Goal: Task Accomplishment & Management: Manage account settings

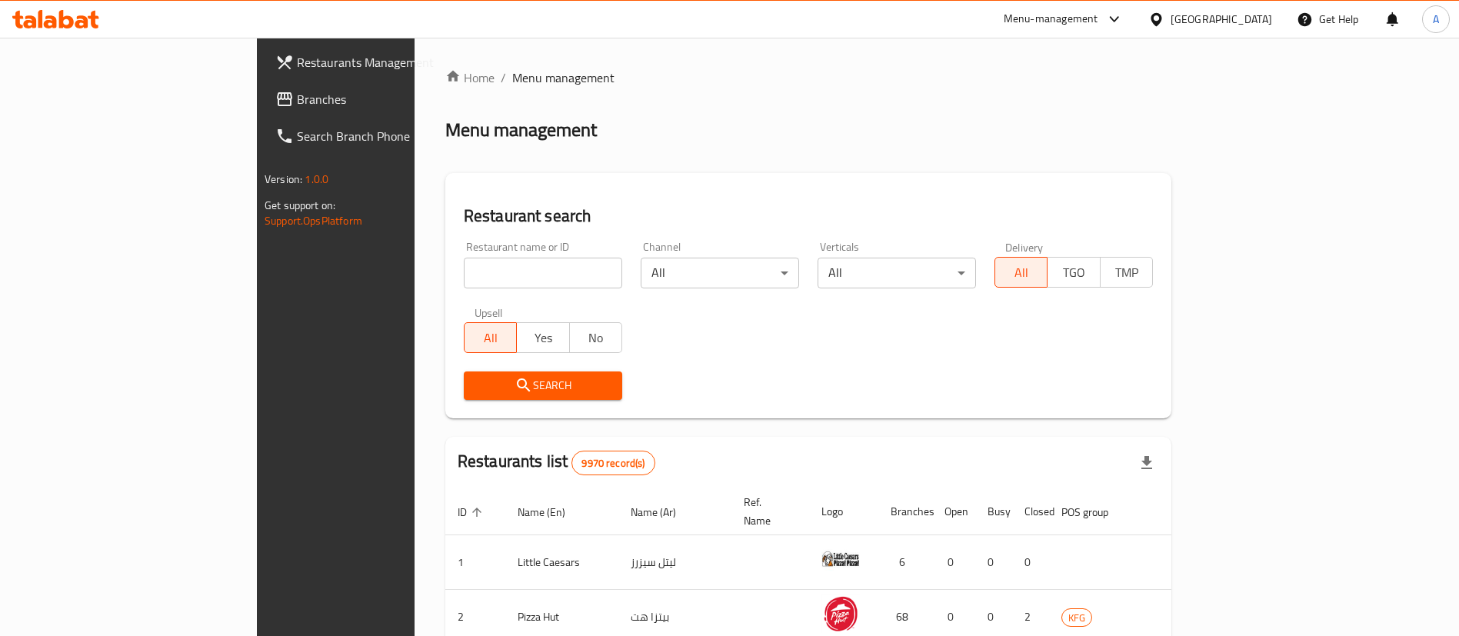
click at [468, 275] on input "search" at bounding box center [543, 273] width 158 height 31
type input "ruby"
click button "Search" at bounding box center [543, 385] width 158 height 28
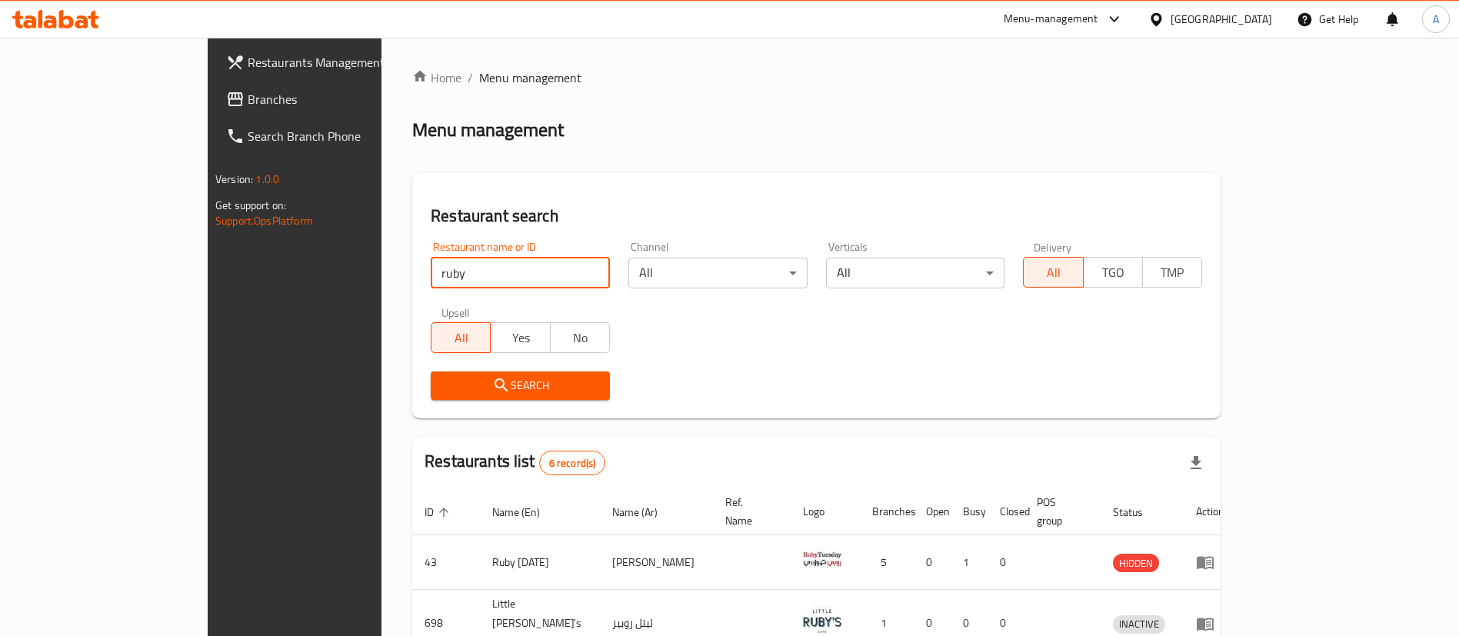
scroll to position [293, 0]
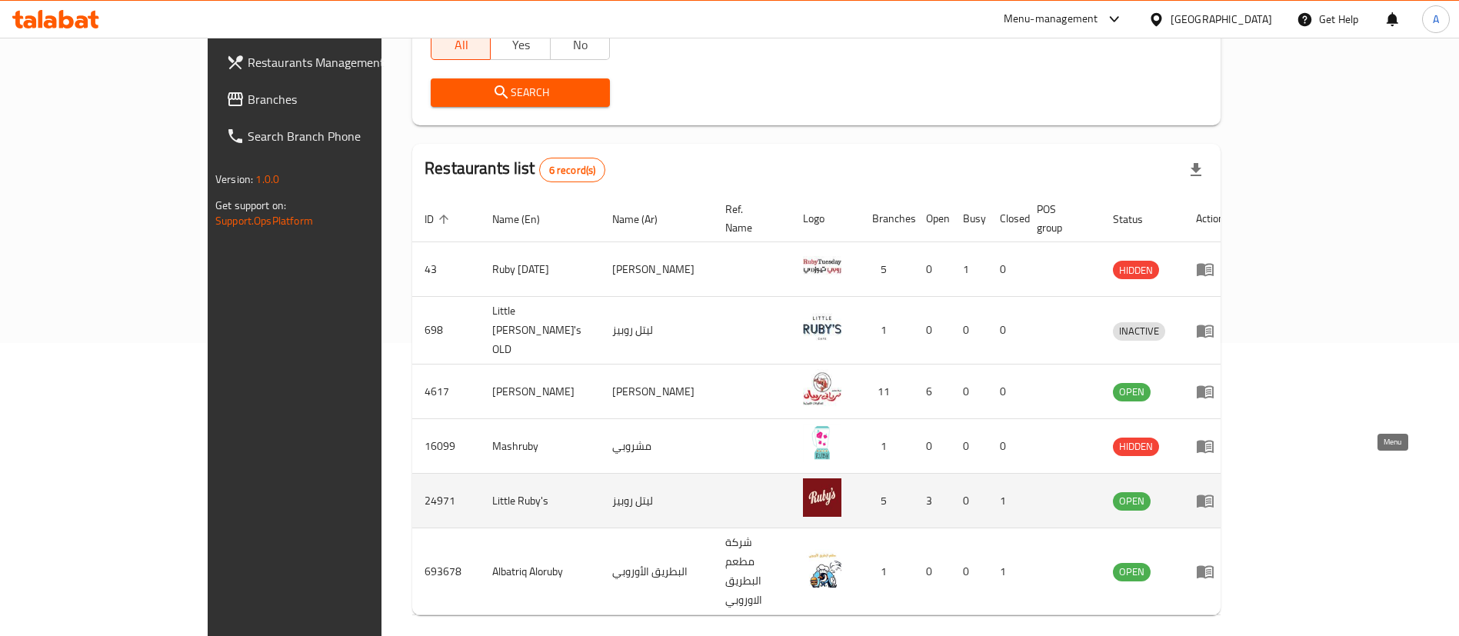
click at [1214, 495] on icon "enhanced table" at bounding box center [1205, 501] width 17 height 13
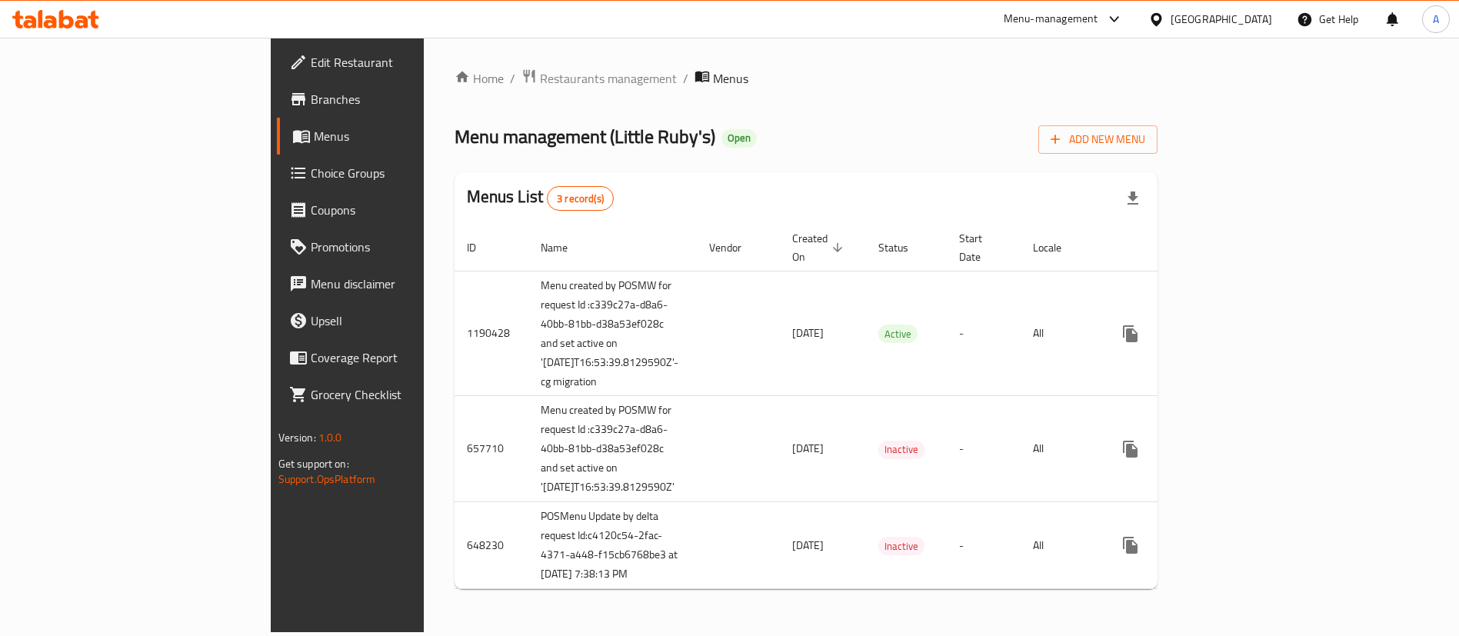
click at [1158, 92] on div "Home / Restaurants management / Menus Menu management ( Little Ruby's ) Open Ad…" at bounding box center [807, 334] width 704 height 533
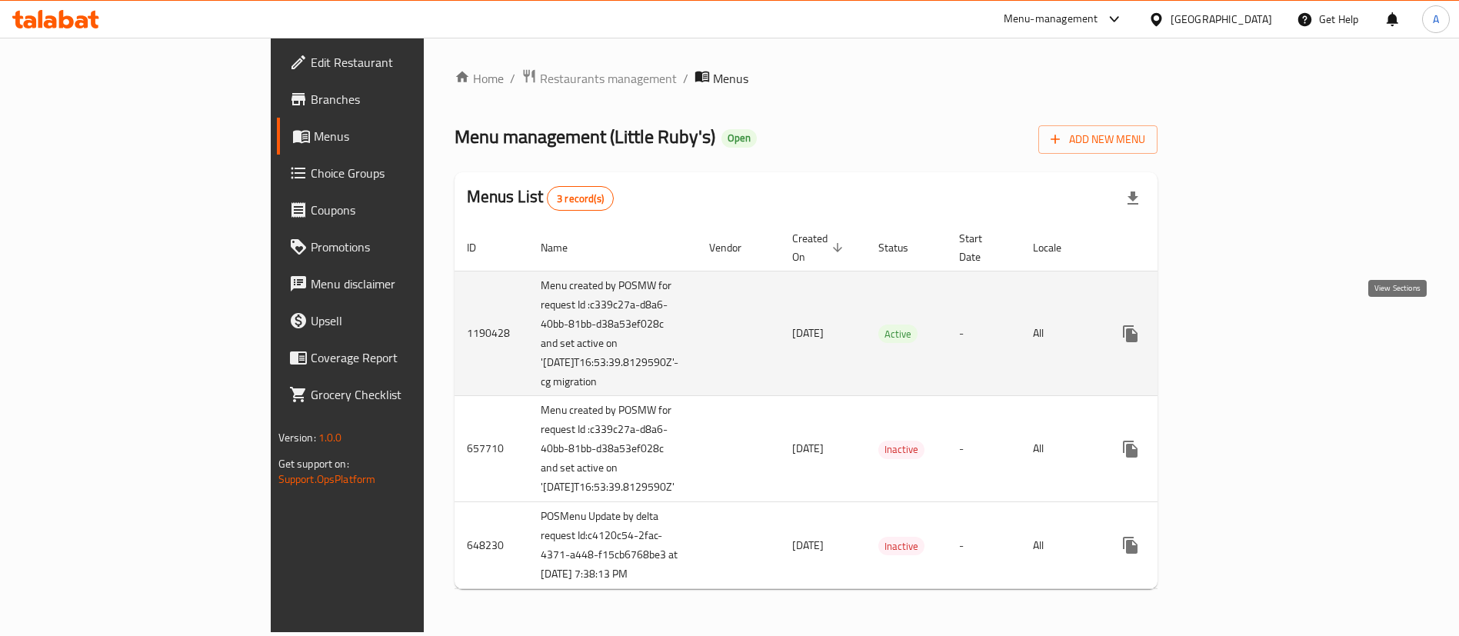
click at [1250, 328] on icon "enhanced table" at bounding box center [1241, 334] width 18 height 18
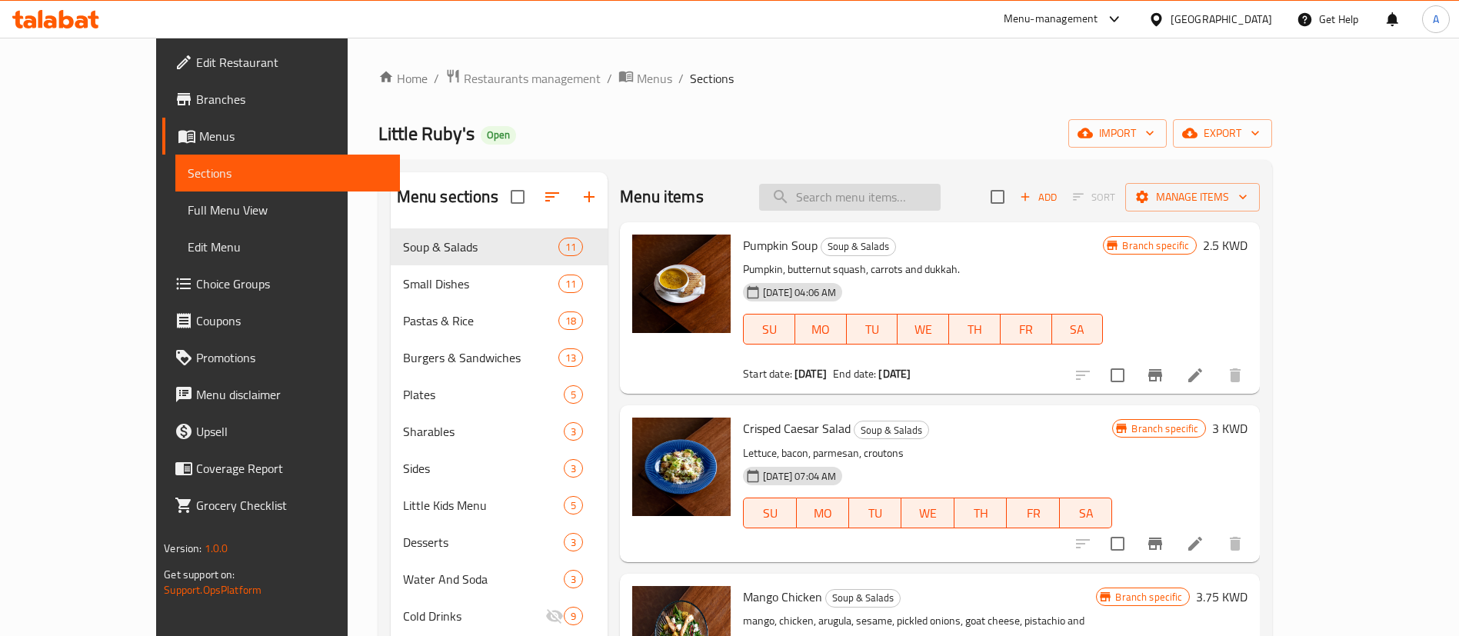
click at [864, 202] on input "search" at bounding box center [849, 197] width 181 height 27
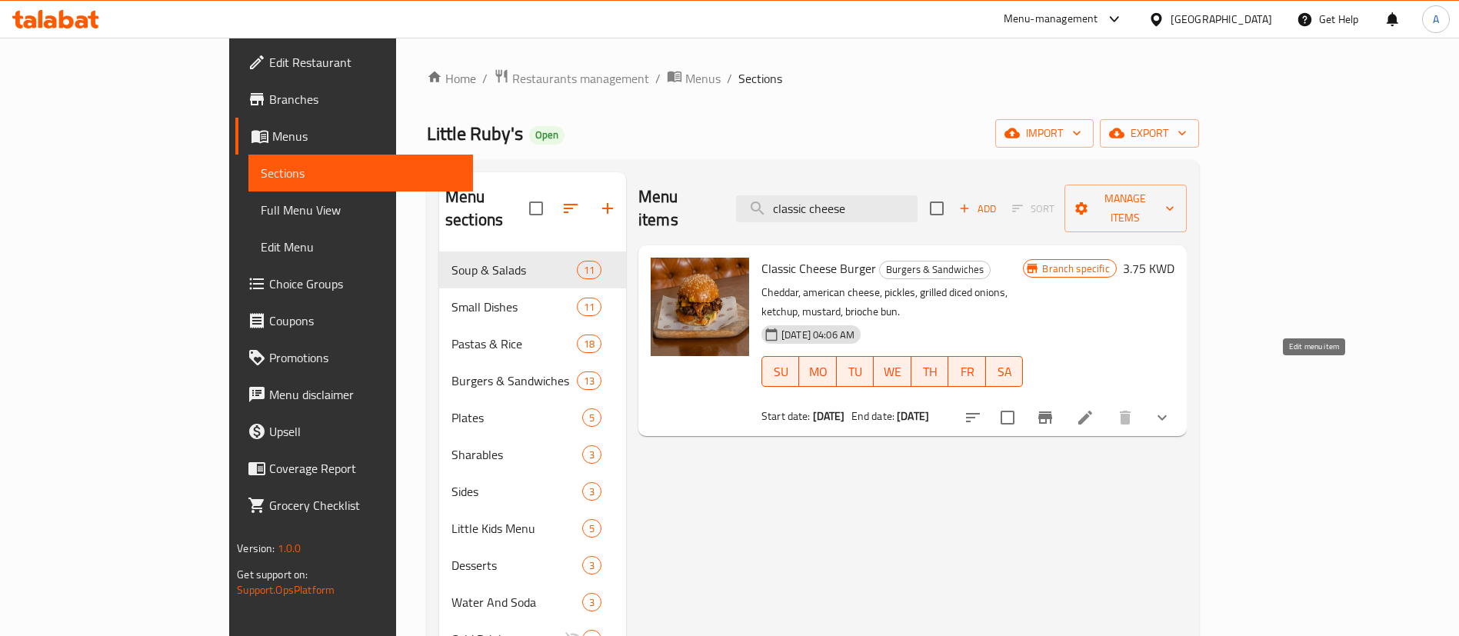
type input "classic cheese"
click at [1094, 408] on icon at bounding box center [1085, 417] width 18 height 18
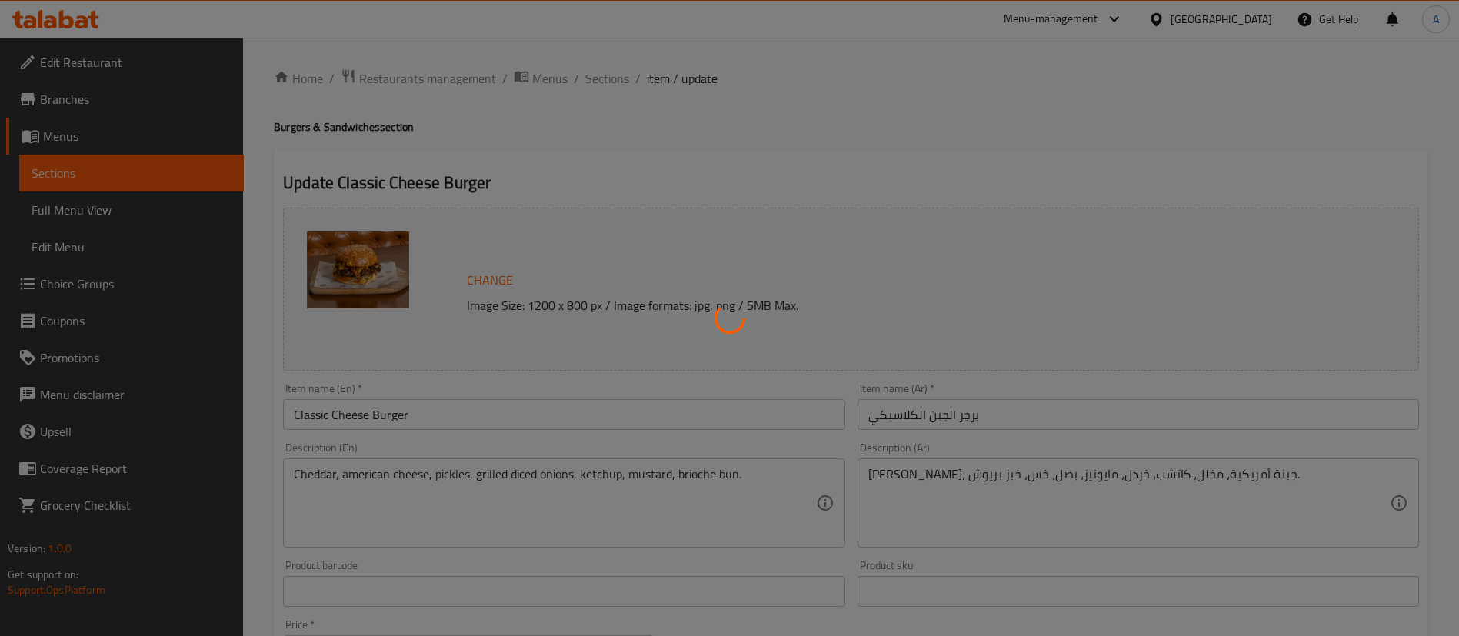
type input "اضافه:"
type input "0"
type input "1"
type input "اختيار الجانبين"
type input "1"
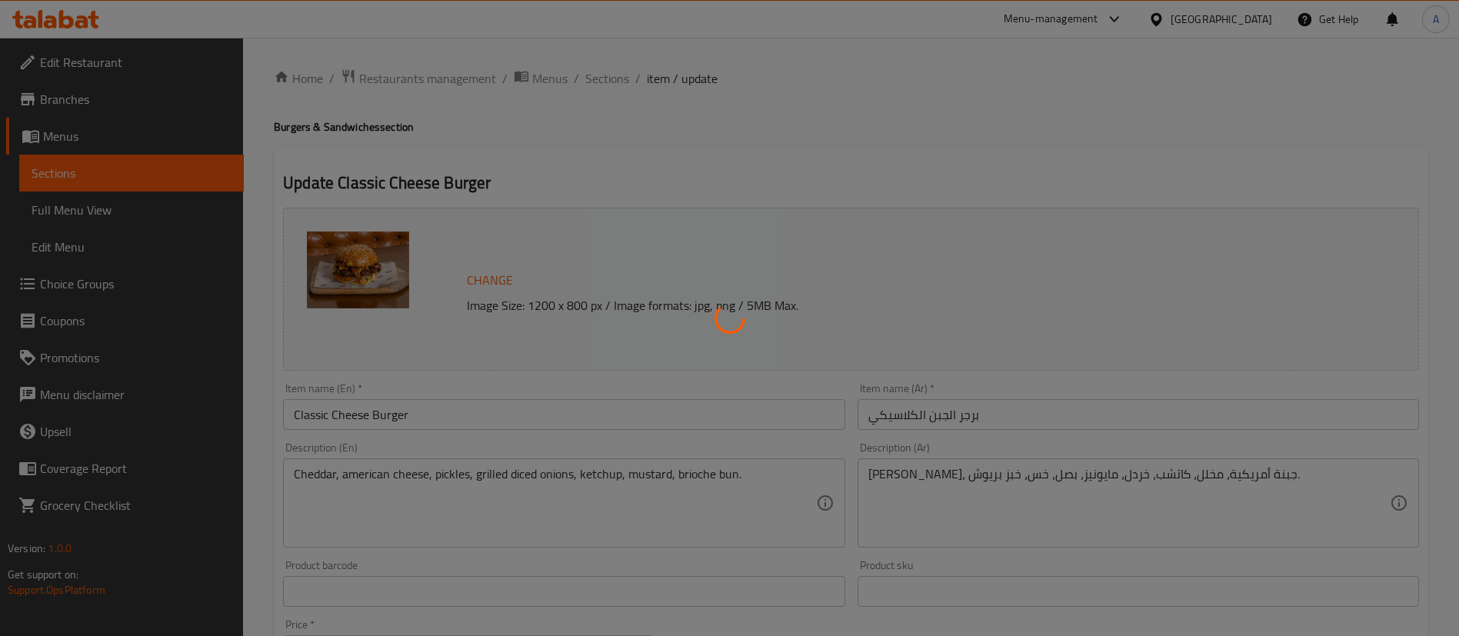
type input "1"
type input "Extra's"
type input "0"
type input "3"
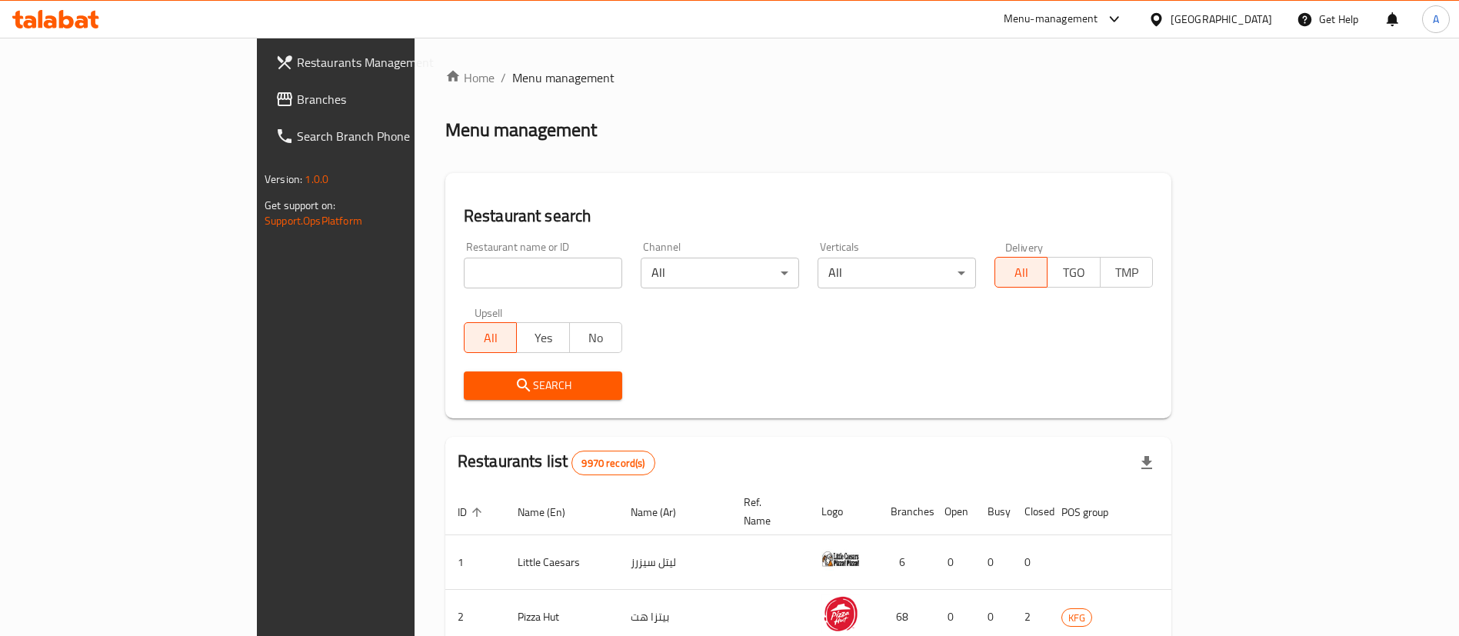
click at [471, 265] on input "search" at bounding box center [543, 273] width 158 height 31
click button "Search" at bounding box center [543, 385] width 158 height 28
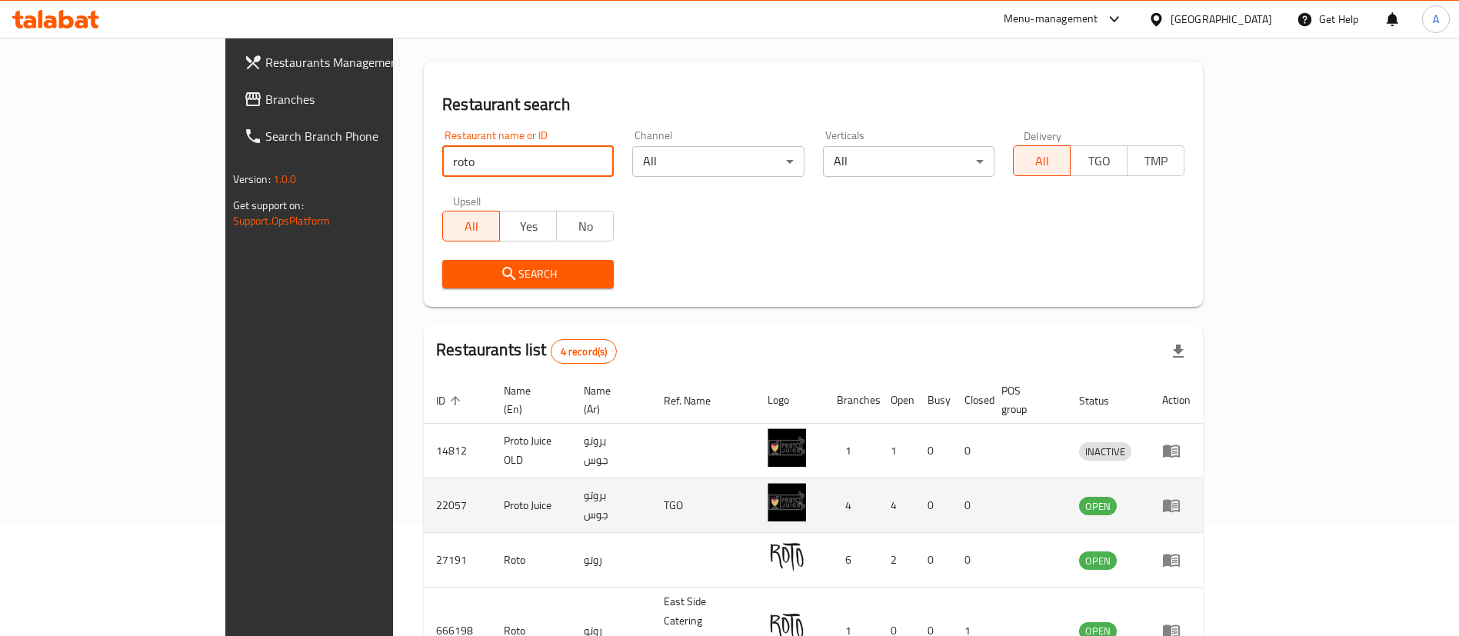
scroll to position [184, 0]
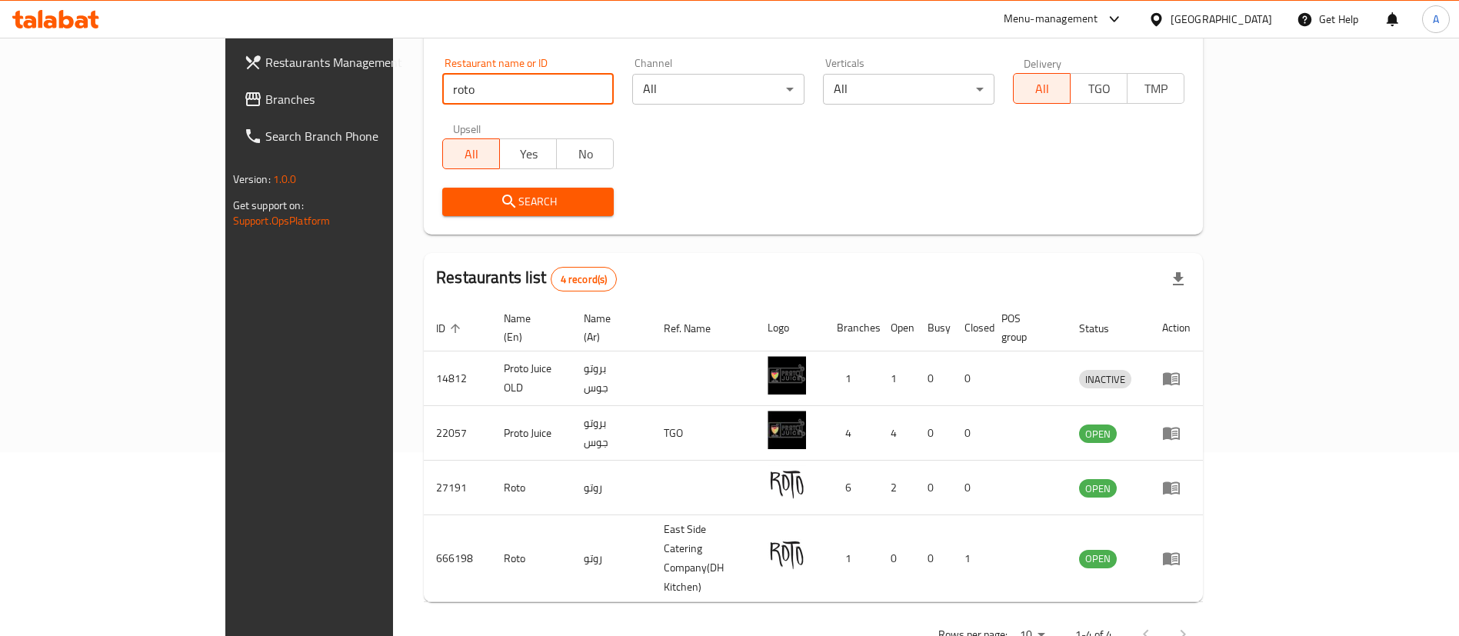
drag, startPoint x: 395, startPoint y: 84, endPoint x: 92, endPoint y: 73, distance: 302.4
click at [225, 84] on div "Restaurants Management Branches Search Branch Phone Version: 1.0.0 Get support …" at bounding box center [729, 269] width 1009 height 831
type input "ruby"
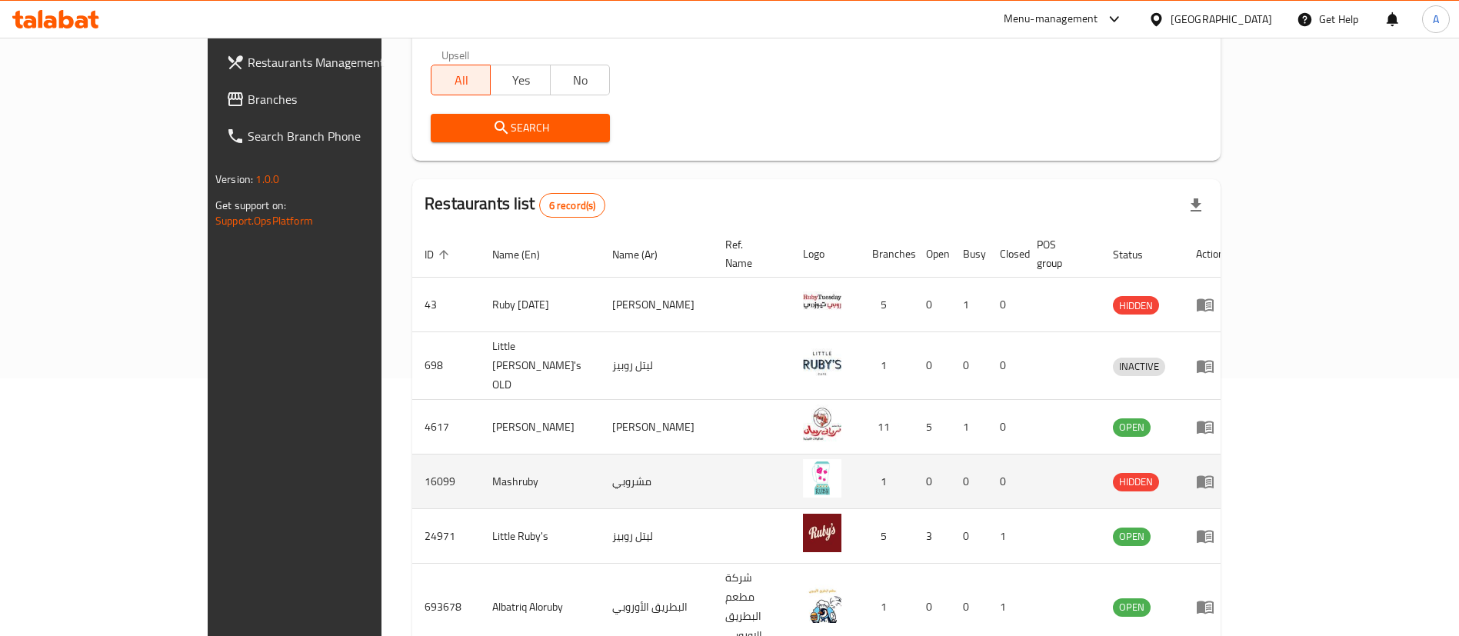
scroll to position [293, 0]
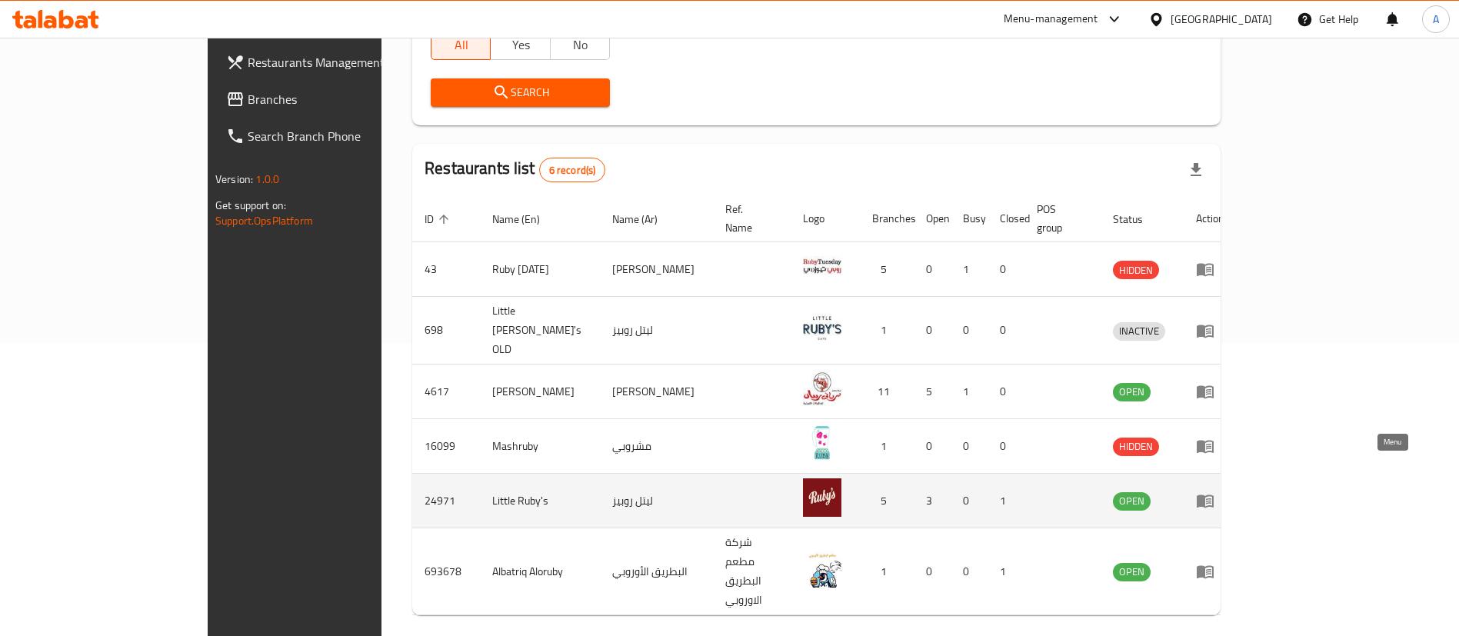
click at [1224, 491] on link "enhanced table" at bounding box center [1210, 500] width 28 height 18
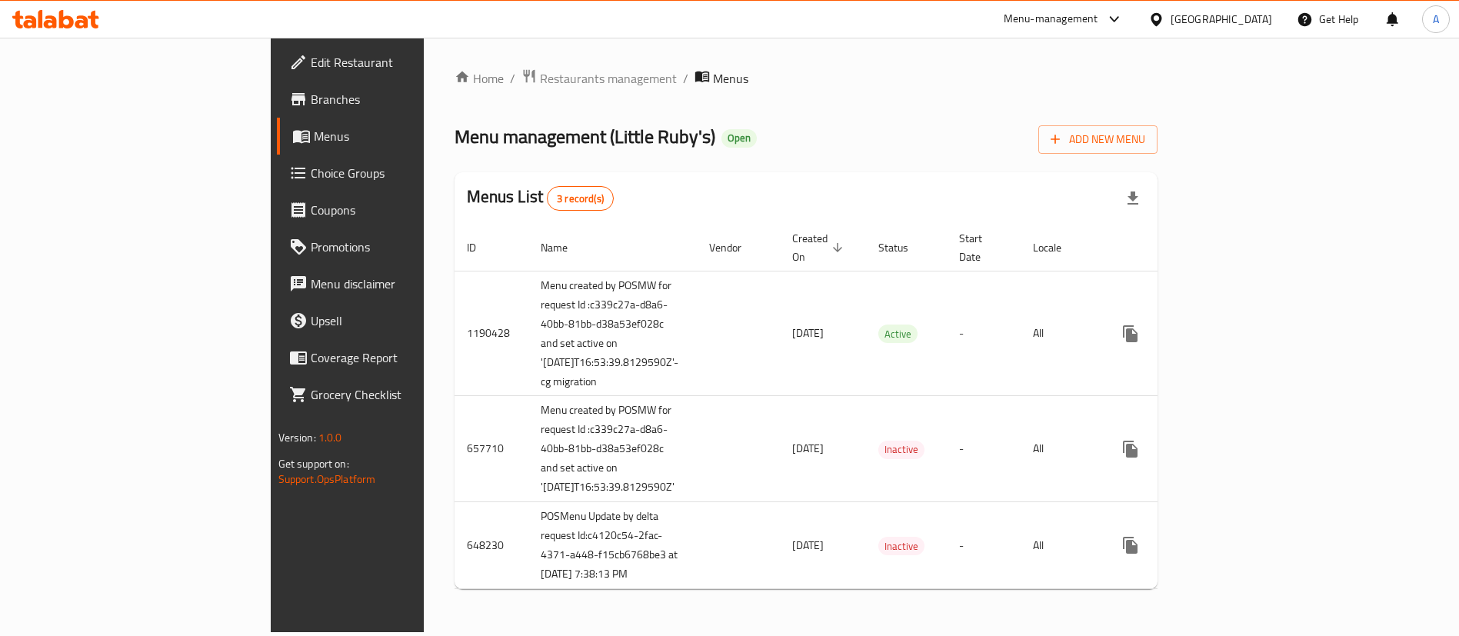
scroll to position [37, 0]
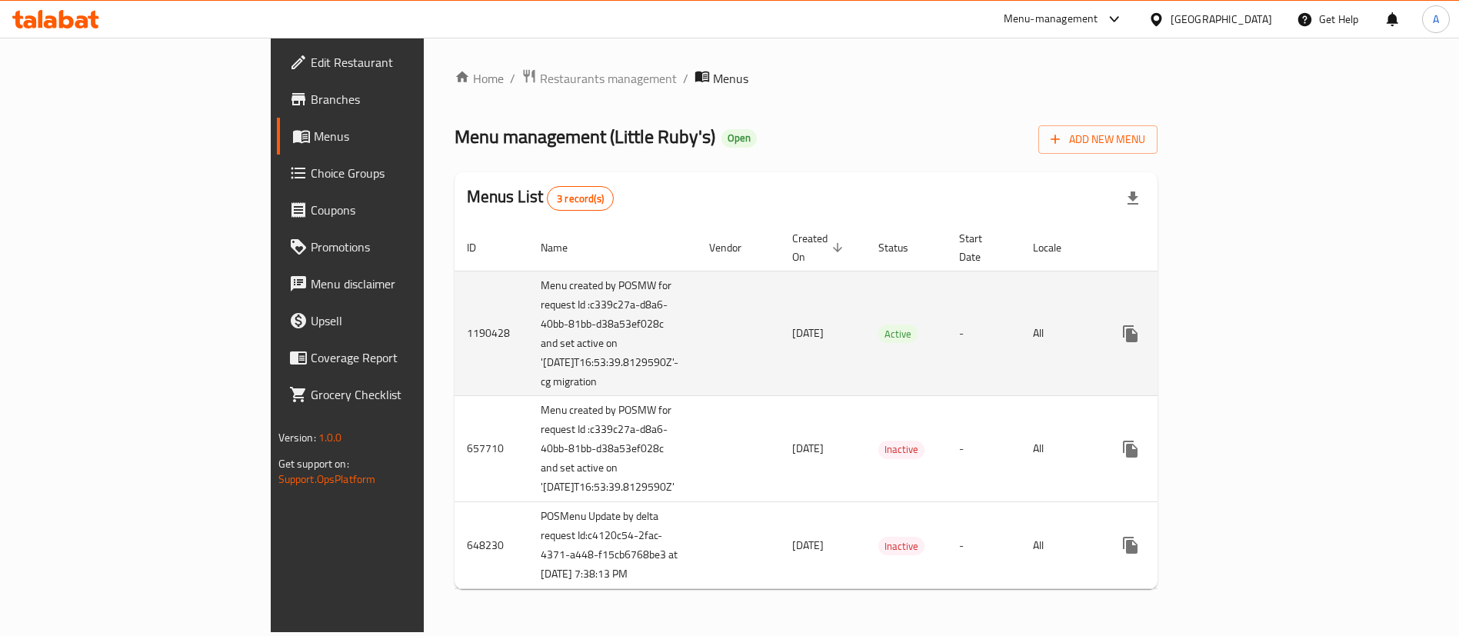
click at [1260, 315] on link "enhanced table" at bounding box center [1241, 333] width 37 height 37
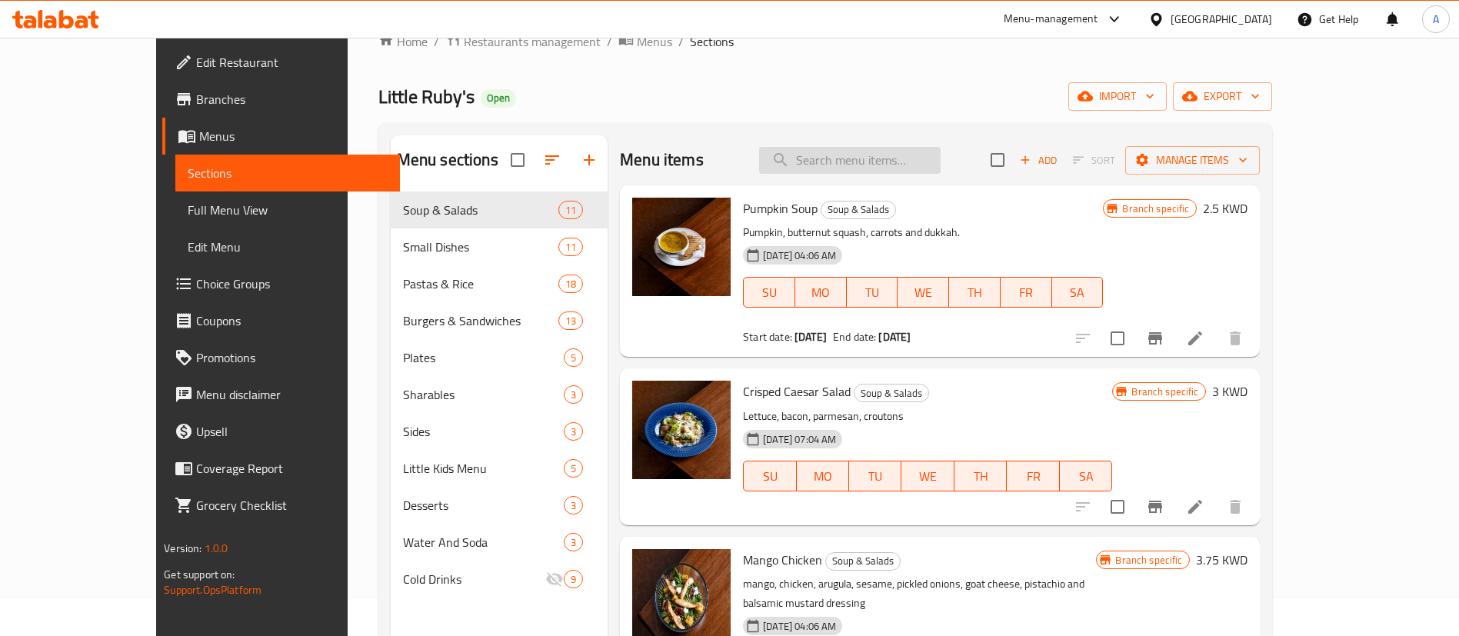
click at [891, 149] on input "search" at bounding box center [849, 160] width 181 height 27
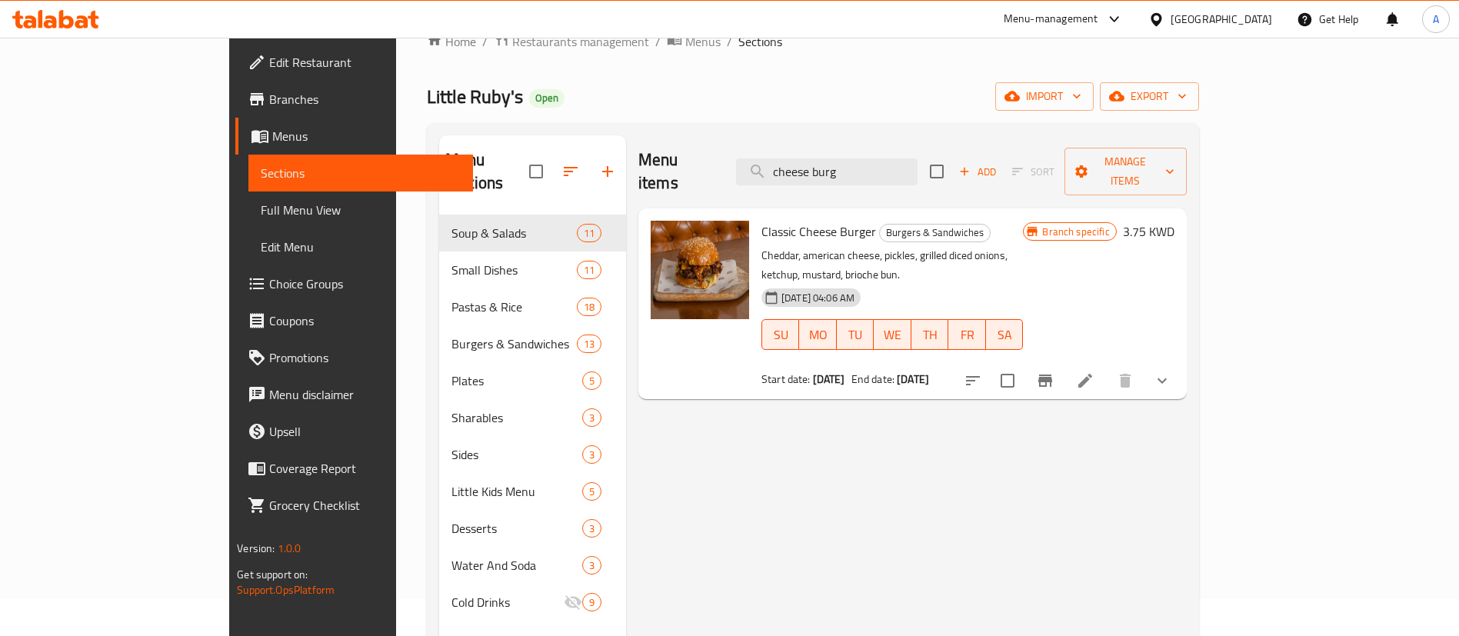
type input "cheese burg"
click at [1054, 371] on icon "Branch-specific-item" at bounding box center [1045, 380] width 18 height 18
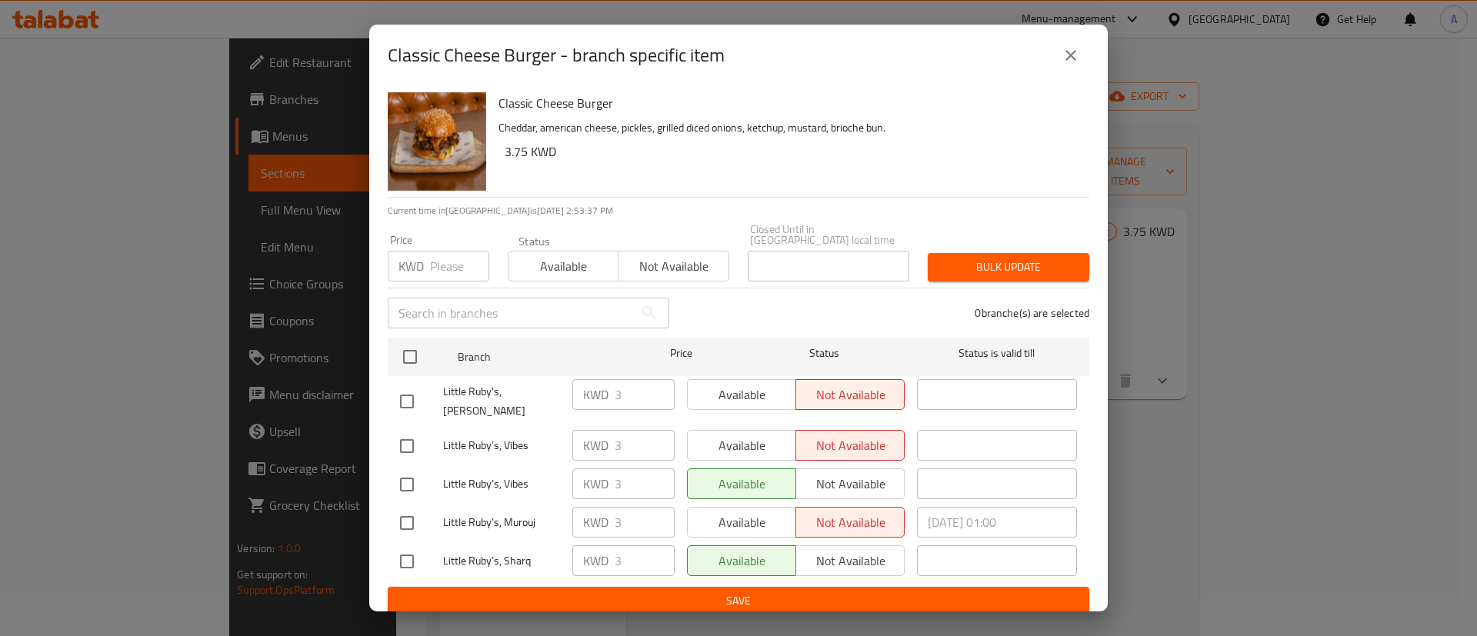
click at [451, 271] on input "number" at bounding box center [459, 266] width 59 height 31
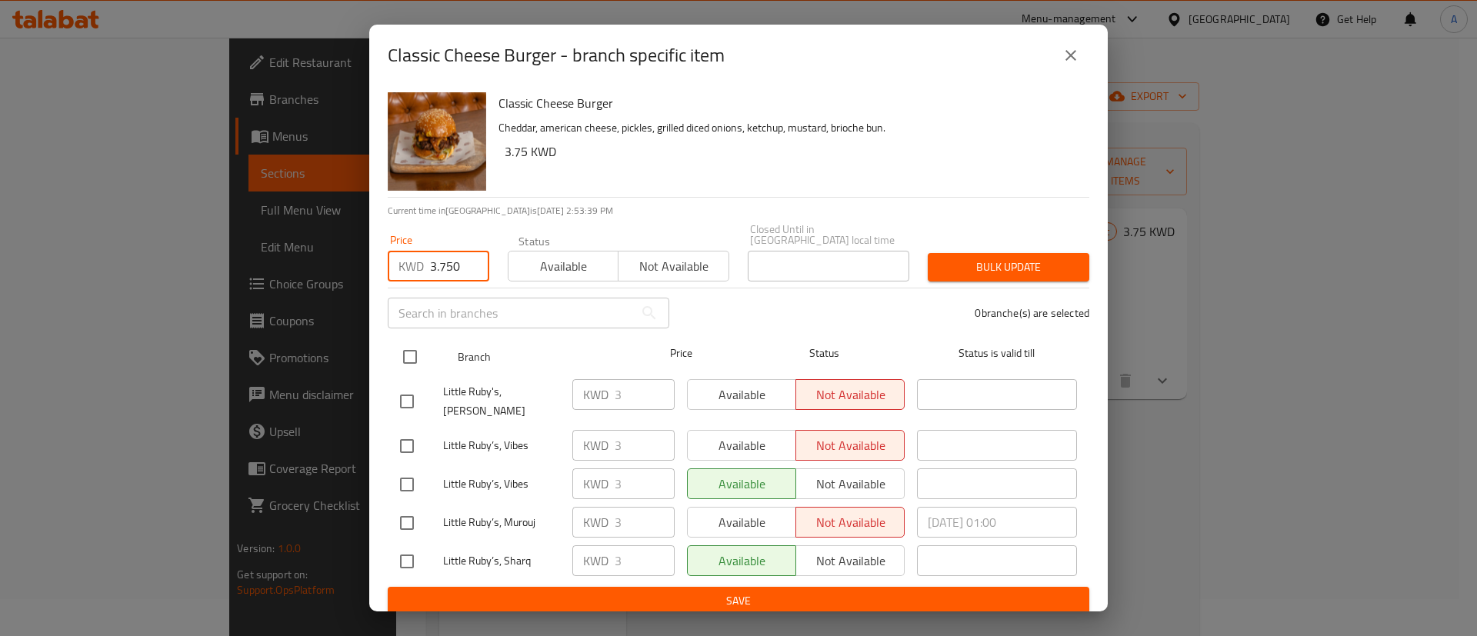
type input "3.750"
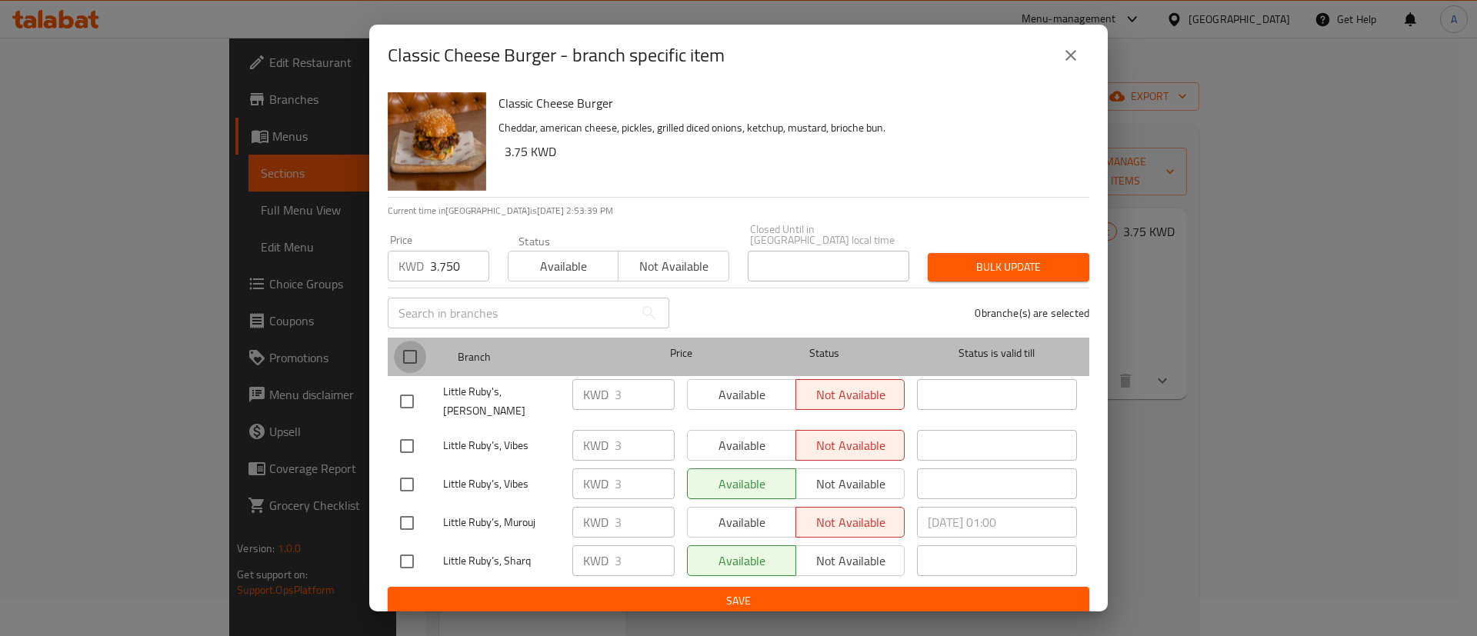
click at [423, 358] on input "checkbox" at bounding box center [410, 357] width 32 height 32
checkbox input "true"
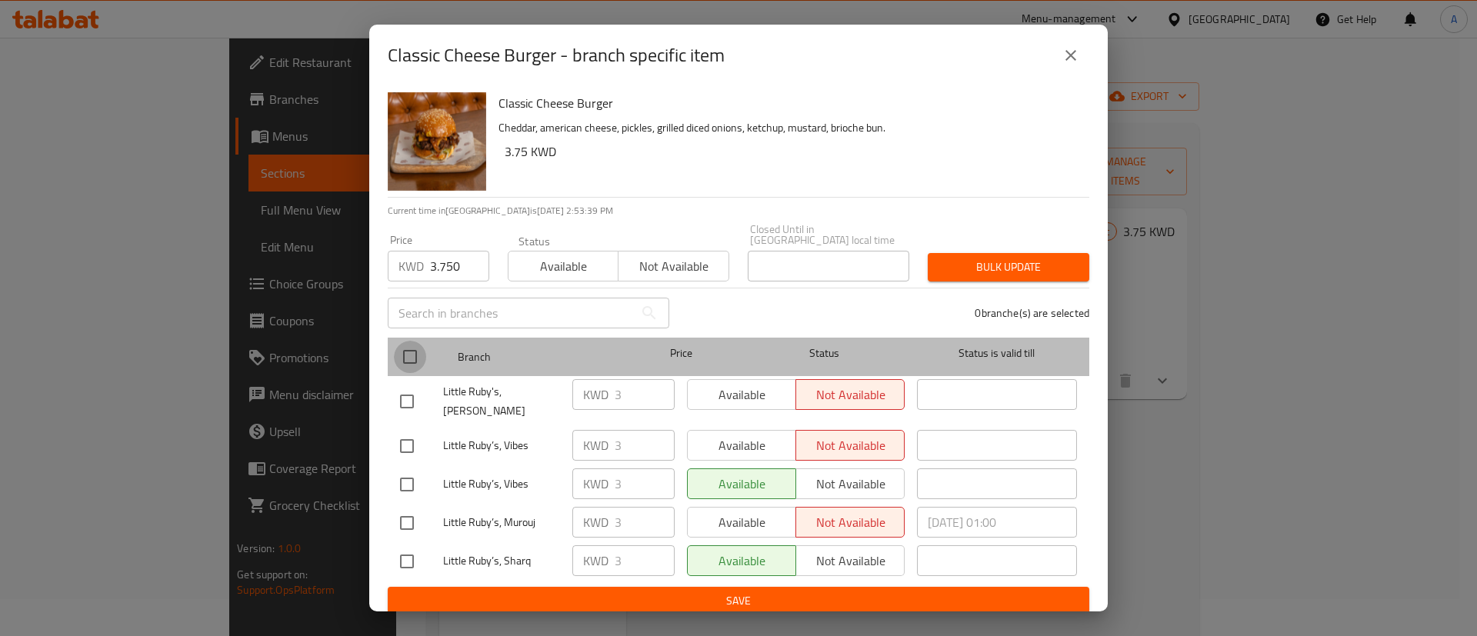
checkbox input "true"
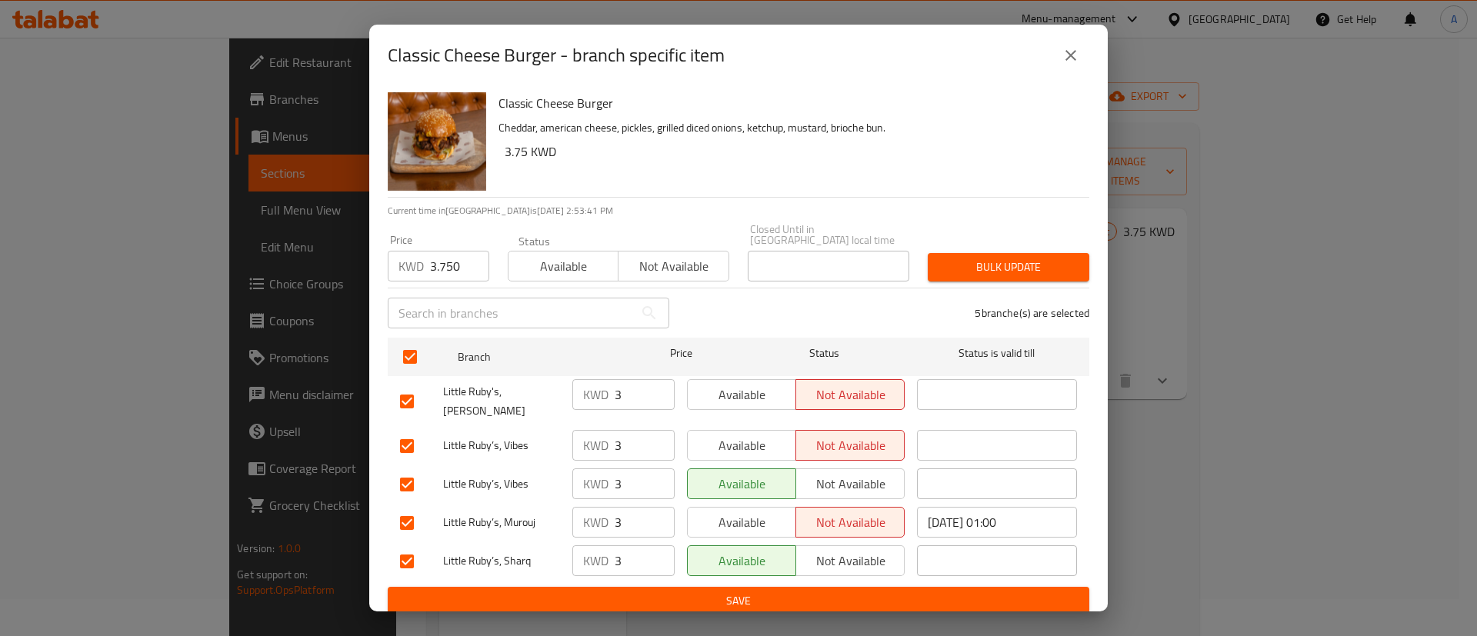
drag, startPoint x: 584, startPoint y: 265, endPoint x: 984, endPoint y: 288, distance: 401.4
click at [984, 288] on div "Classic Cheese Burger Cheddar, american cheese, pickles, grilled diced onions, …" at bounding box center [738, 348] width 738 height 525
click at [996, 268] on span "Bulk update" at bounding box center [1008, 267] width 137 height 19
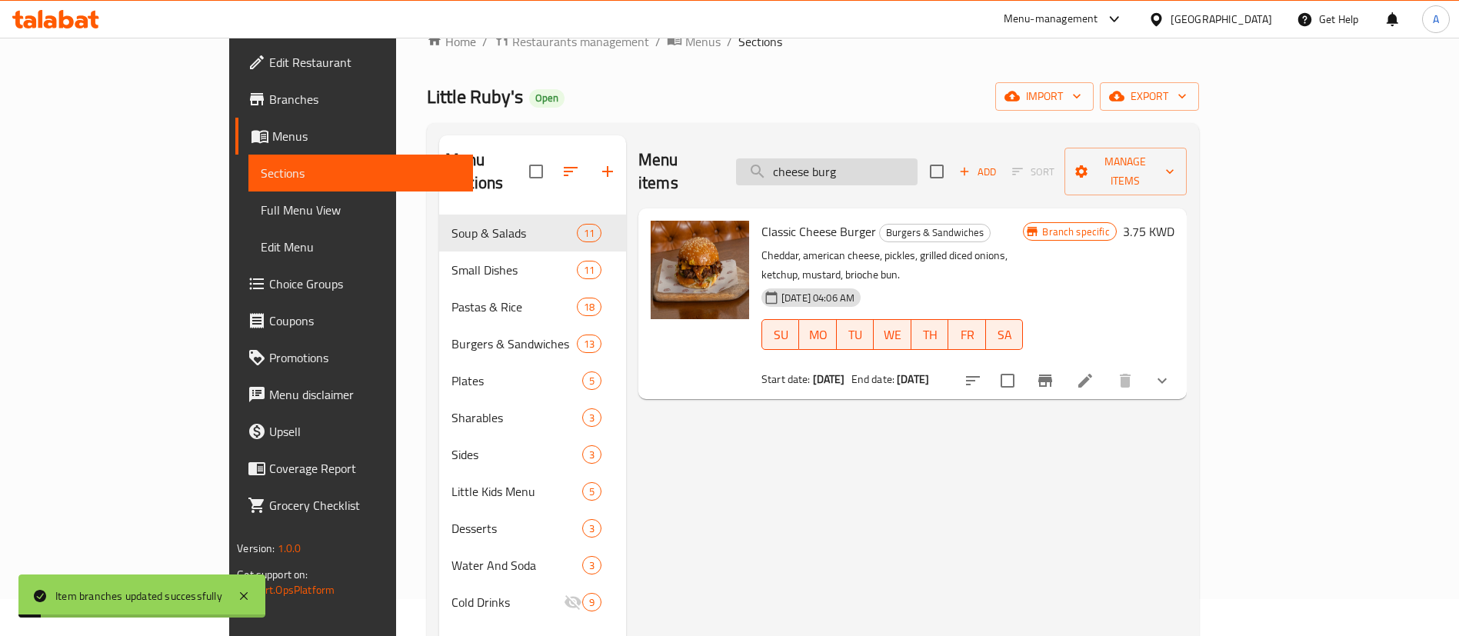
click at [917, 158] on input "cheese burg" at bounding box center [826, 171] width 181 height 27
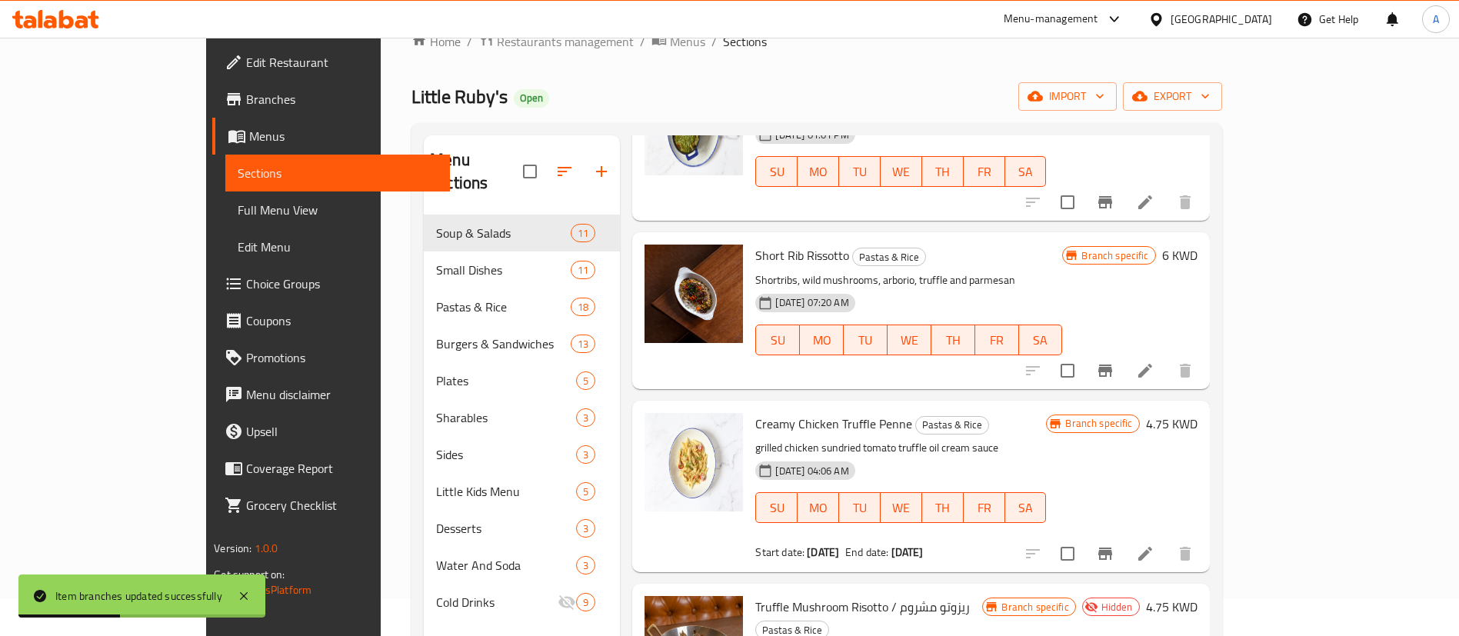
scroll to position [231, 0]
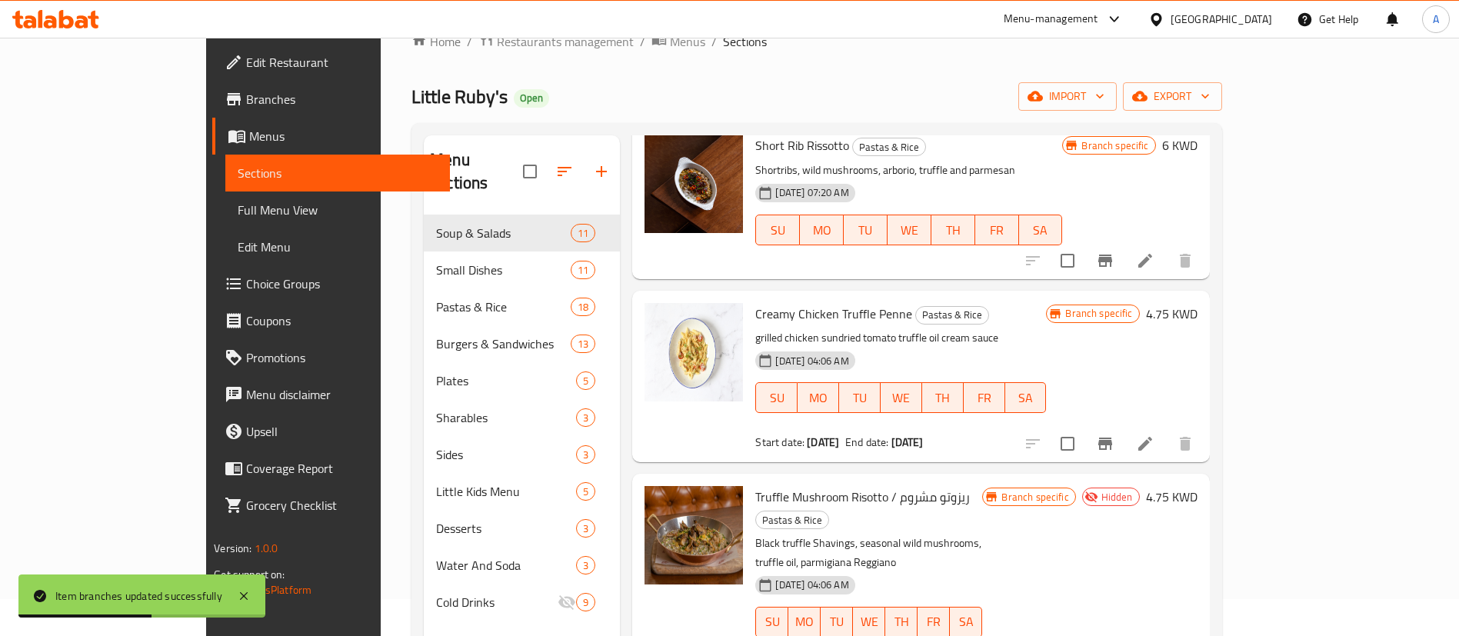
type input "truff"
click at [1124, 448] on button "Branch-specific-item" at bounding box center [1105, 443] width 37 height 37
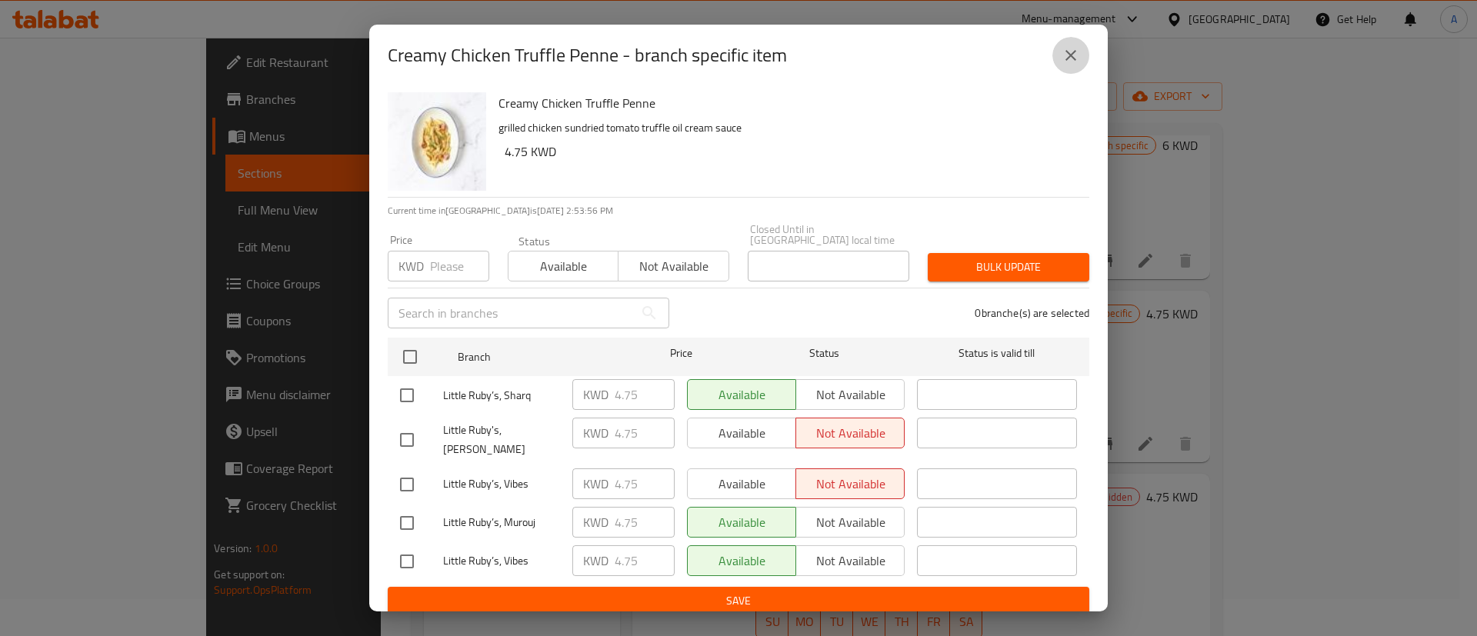
click at [1068, 53] on icon "close" at bounding box center [1070, 55] width 18 height 18
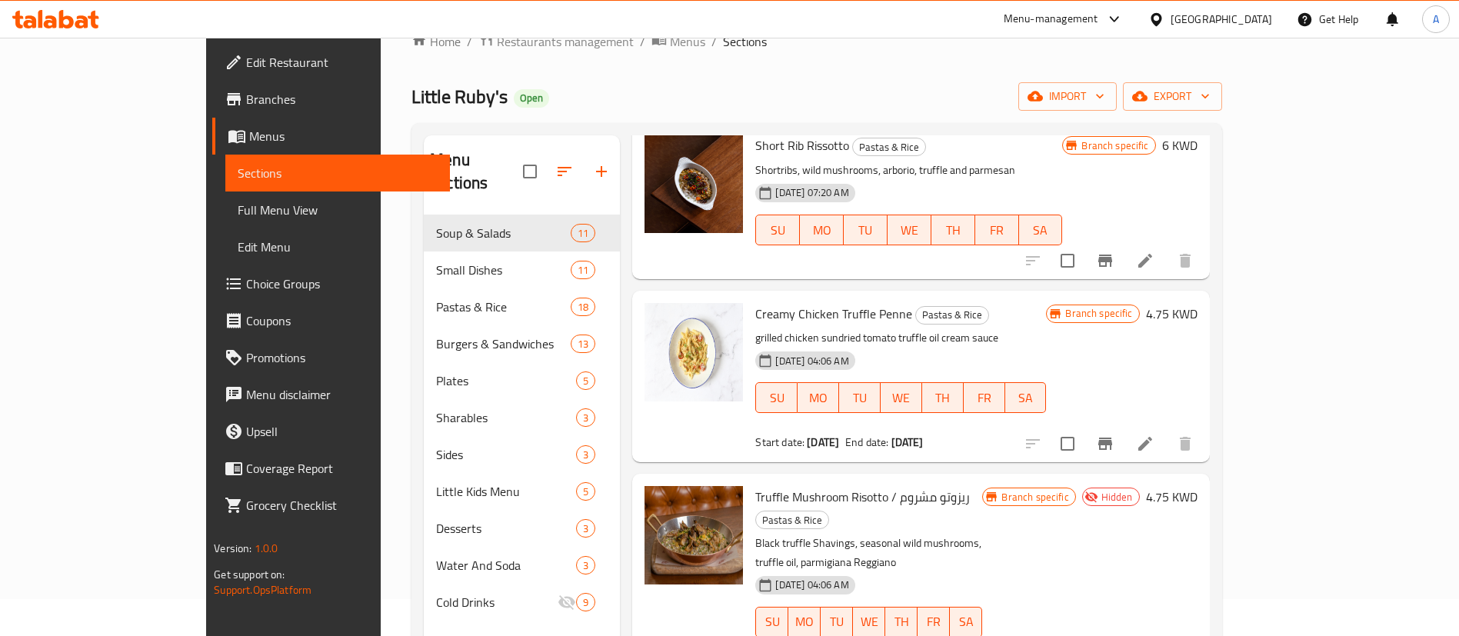
scroll to position [0, 0]
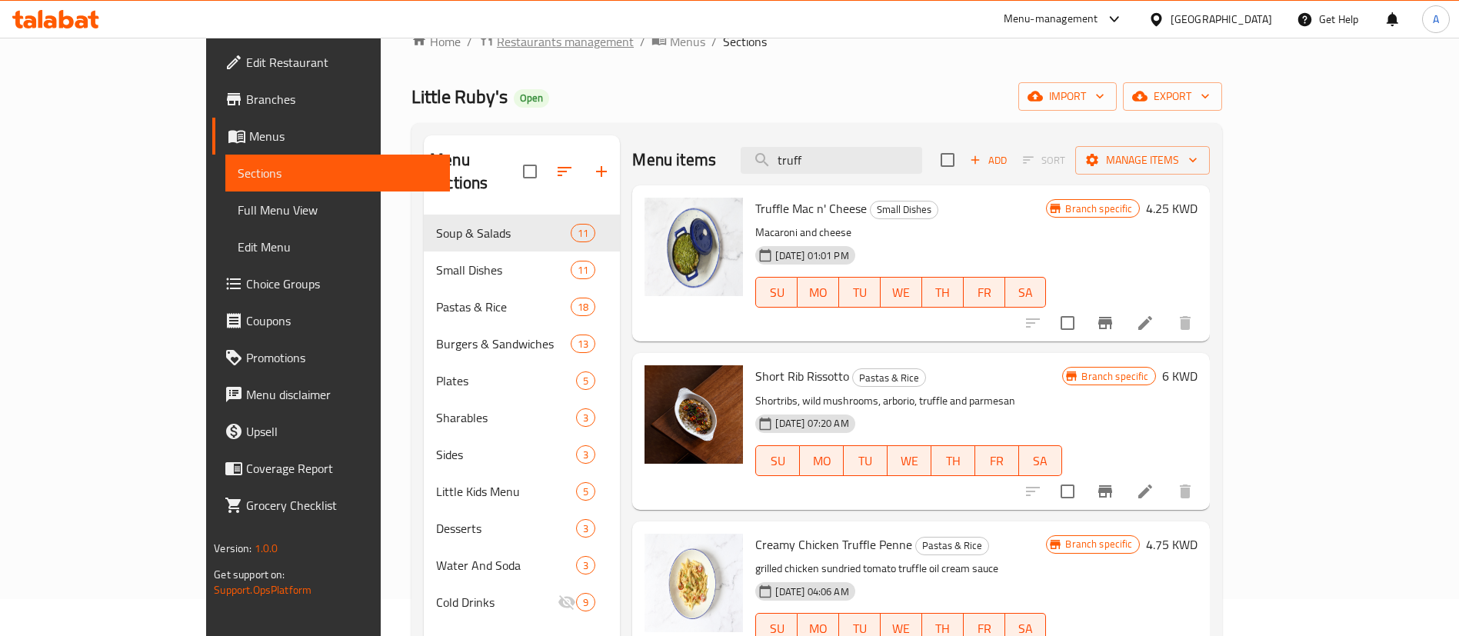
drag, startPoint x: 464, startPoint y: 35, endPoint x: 465, endPoint y: 42, distance: 7.7
click at [464, 35] on div "Menu-management [GEOGRAPHIC_DATA] Get Help A" at bounding box center [729, 19] width 1459 height 37
click at [497, 45] on span "Restaurants management" at bounding box center [565, 41] width 137 height 18
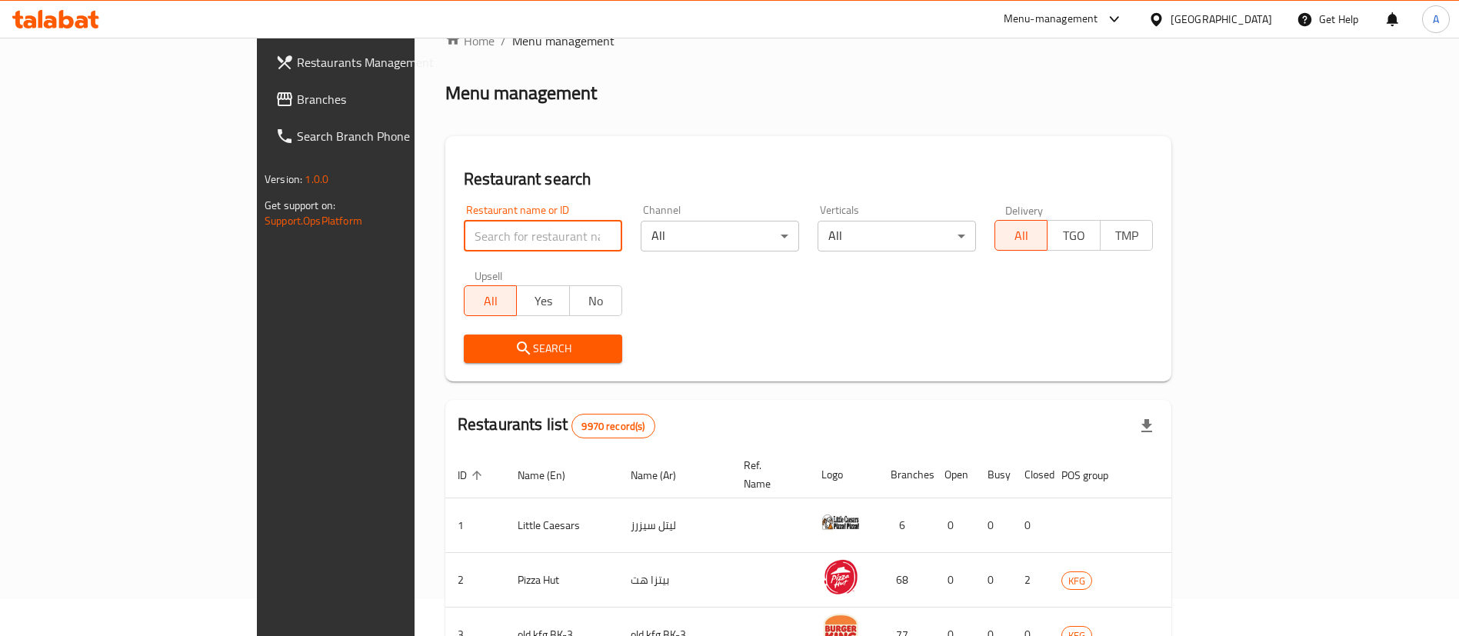
drag, startPoint x: 475, startPoint y: 245, endPoint x: 472, endPoint y: 238, distance: 8.3
click at [473, 241] on input "search" at bounding box center [543, 236] width 158 height 31
type input "roto"
click button "Search" at bounding box center [543, 349] width 158 height 28
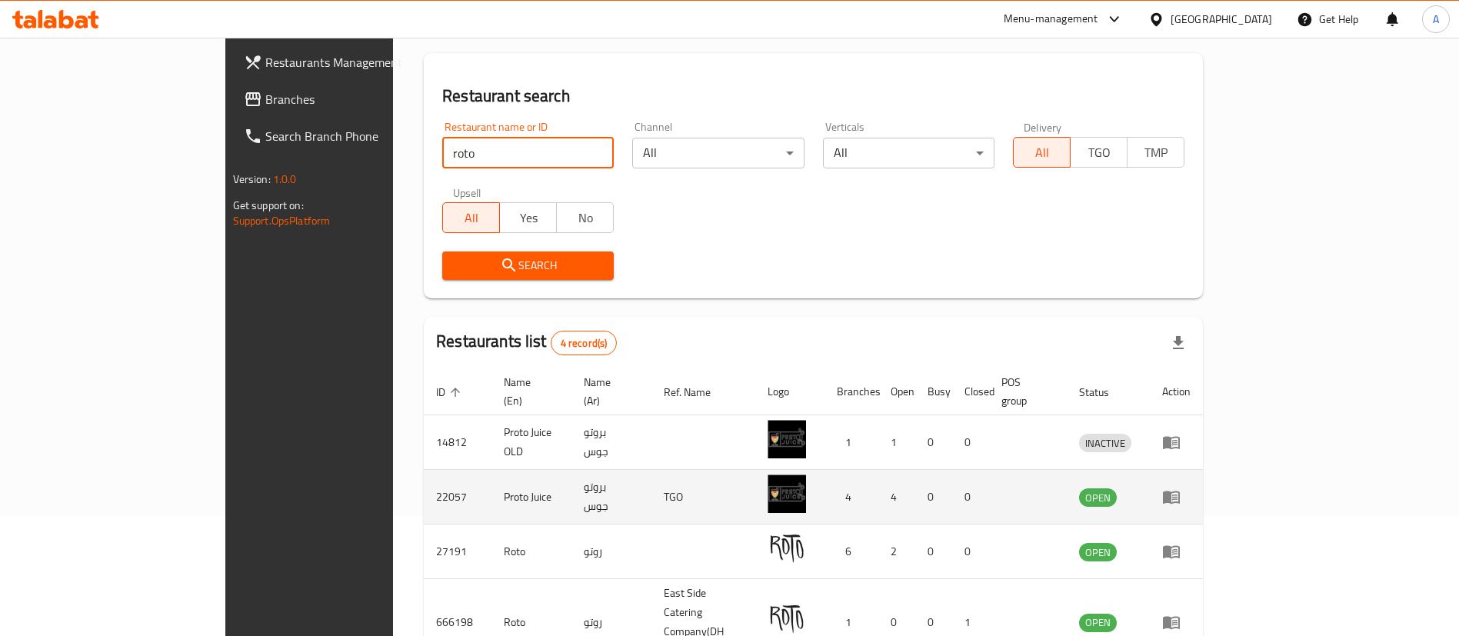
scroll to position [184, 0]
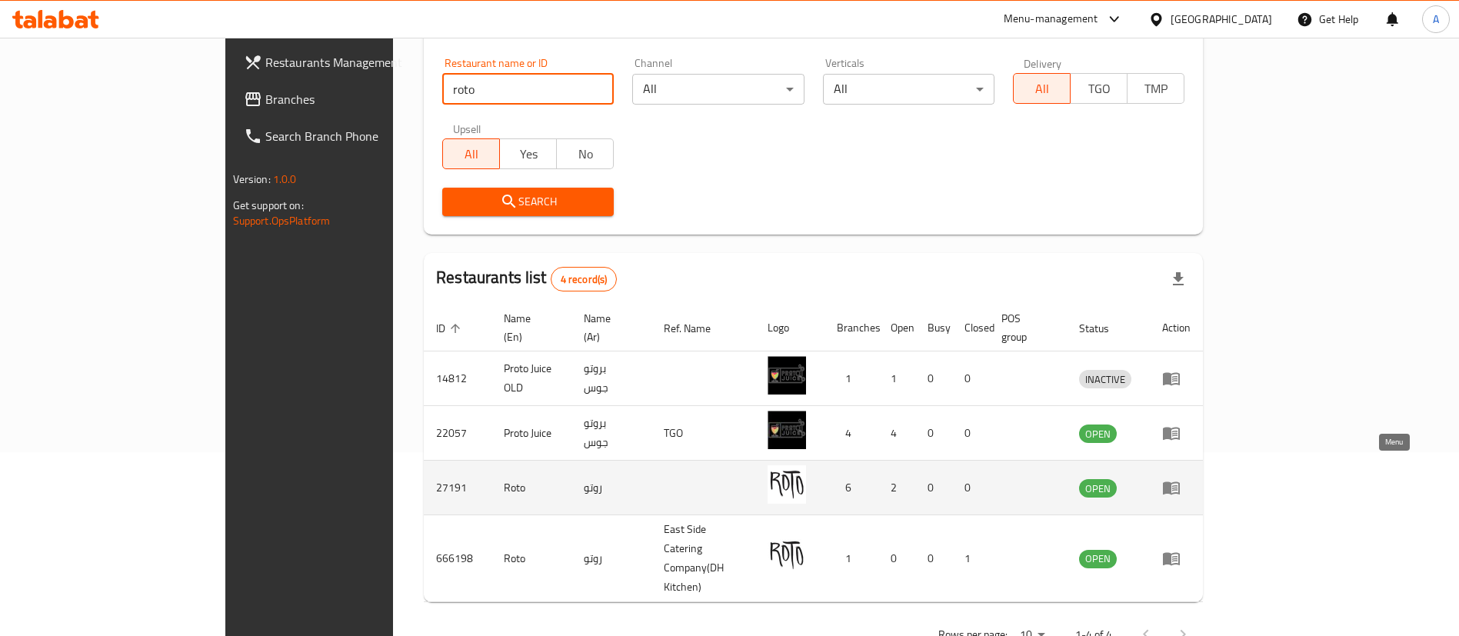
click at [1180, 482] on icon "enhanced table" at bounding box center [1171, 488] width 17 height 13
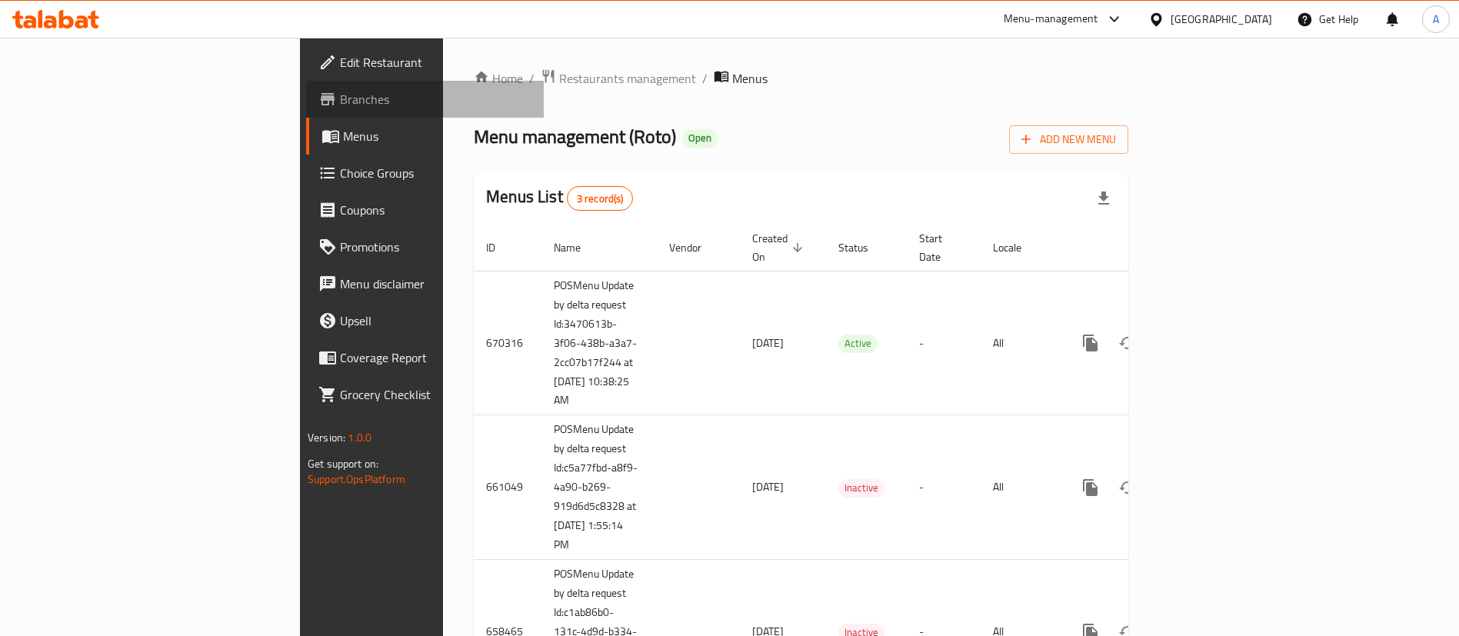
click at [340, 99] on span "Branches" at bounding box center [435, 99] width 191 height 18
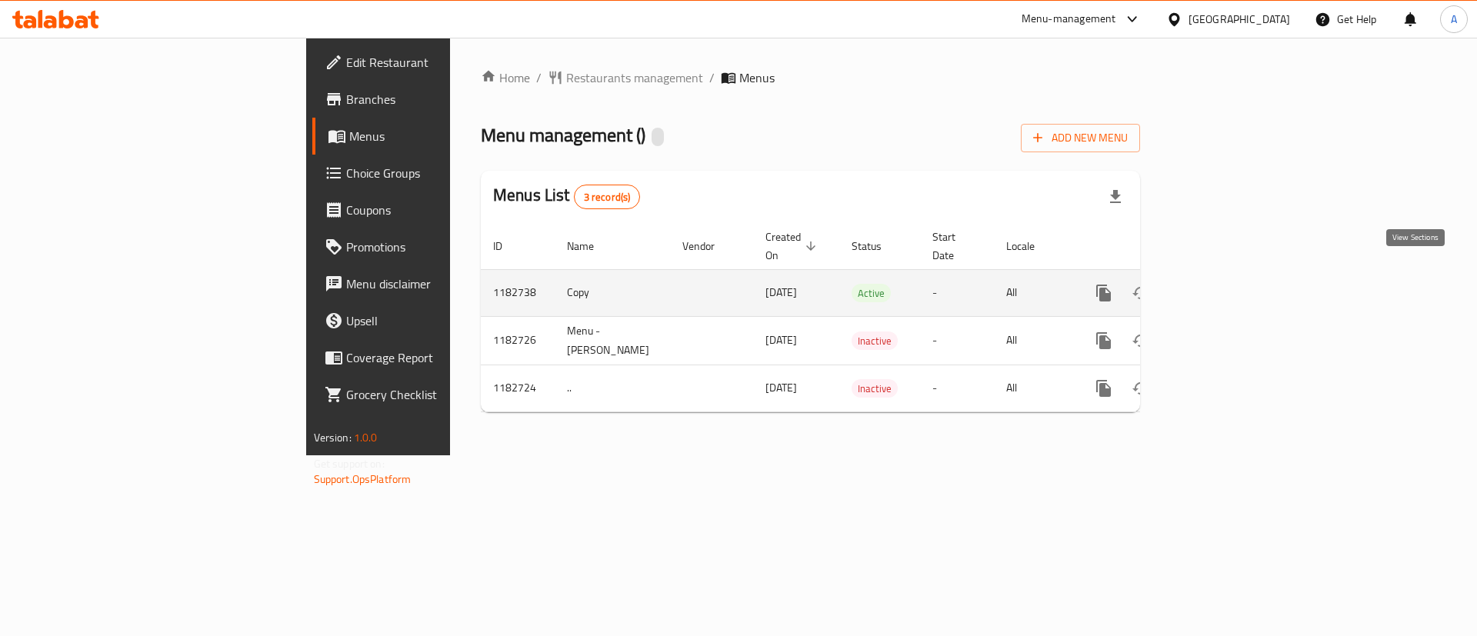
click at [1224, 284] on icon "enhanced table" at bounding box center [1214, 293] width 18 height 18
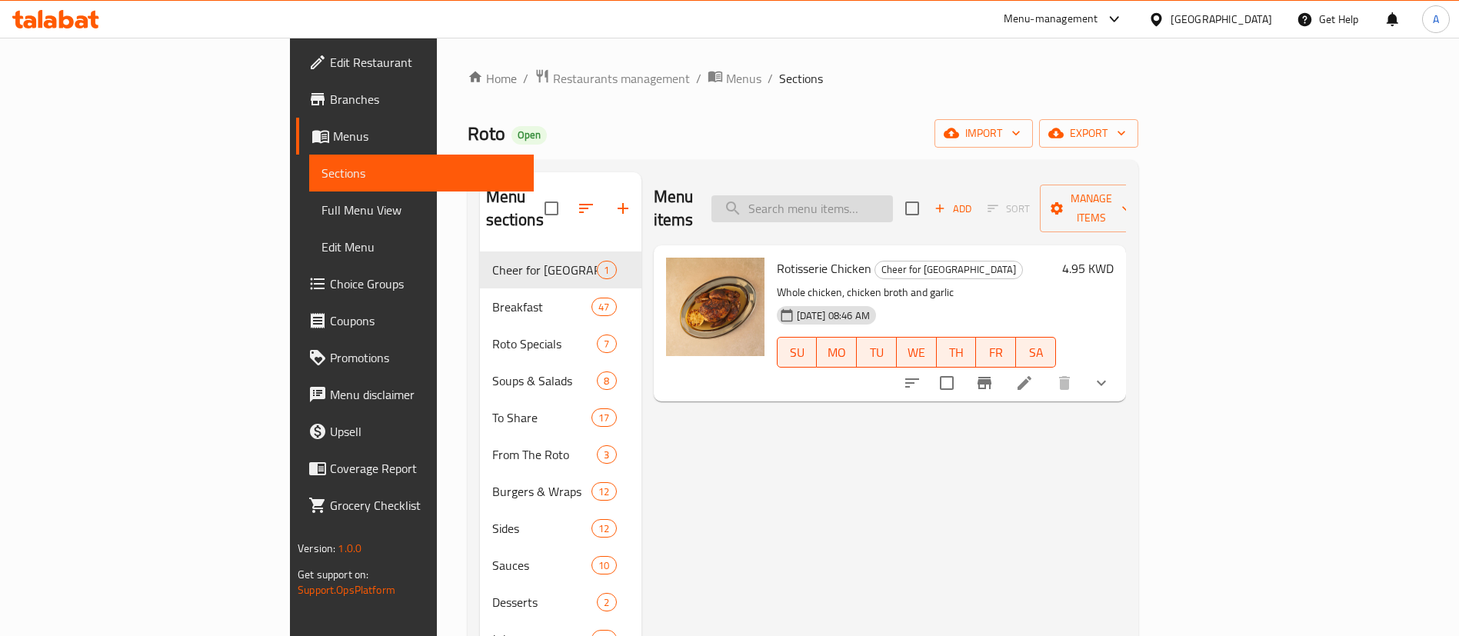
click at [847, 205] on input "search" at bounding box center [801, 208] width 181 height 27
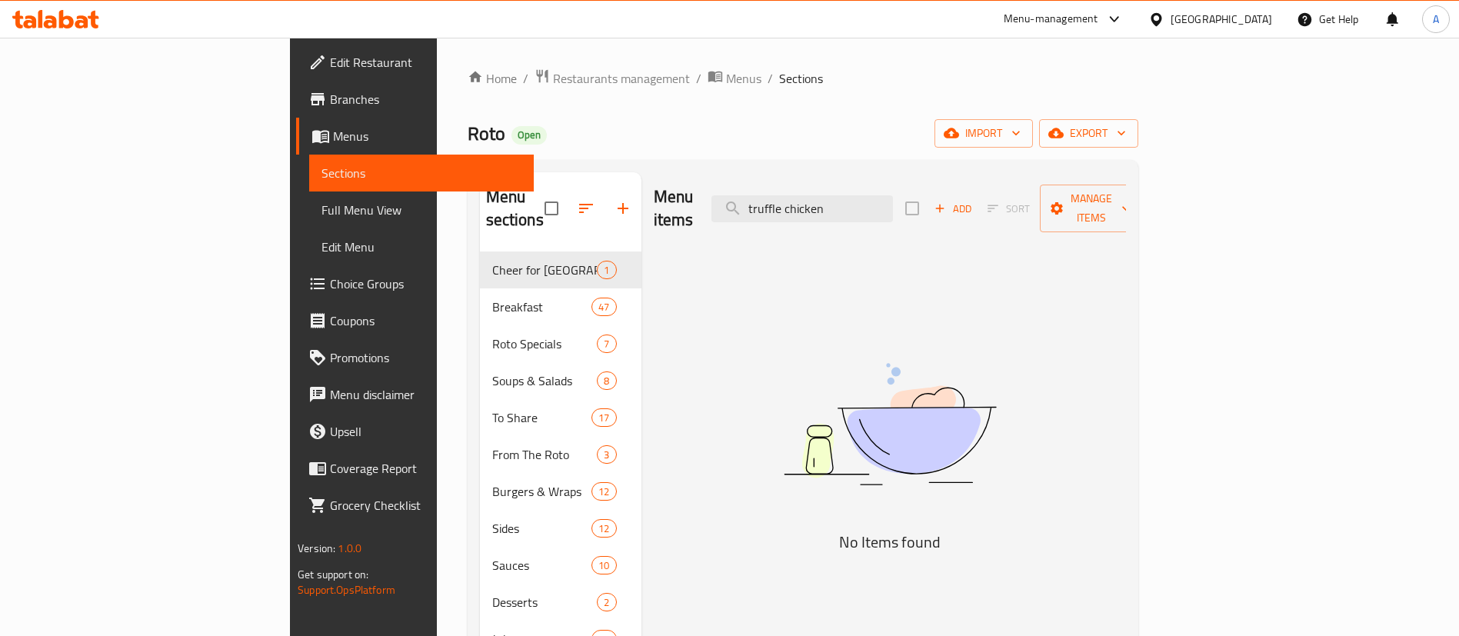
click at [876, 218] on div "Menu items truffle chicken Add Sort Manage items" at bounding box center [890, 208] width 472 height 73
click at [845, 180] on div "Menu items truffle chicken Add Sort Manage items" at bounding box center [890, 208] width 472 height 73
click at [864, 198] on input "truffle chicken" at bounding box center [801, 208] width 181 height 27
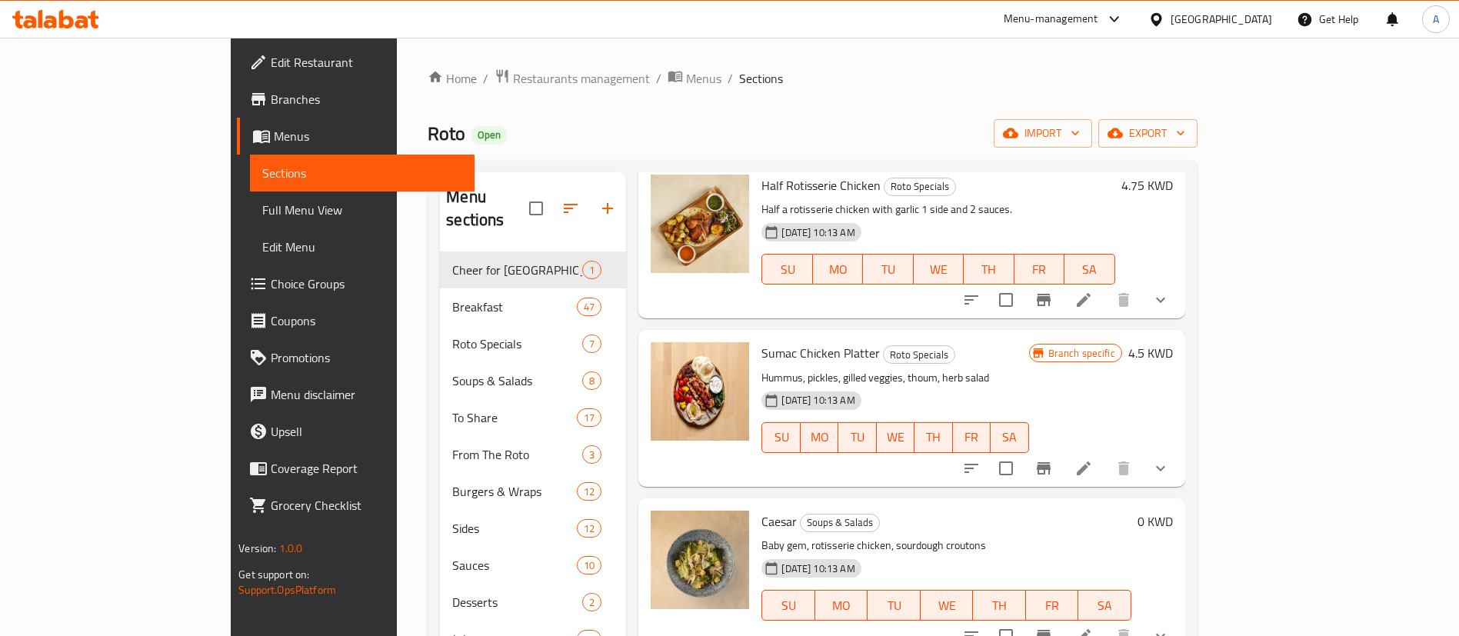
scroll to position [923, 0]
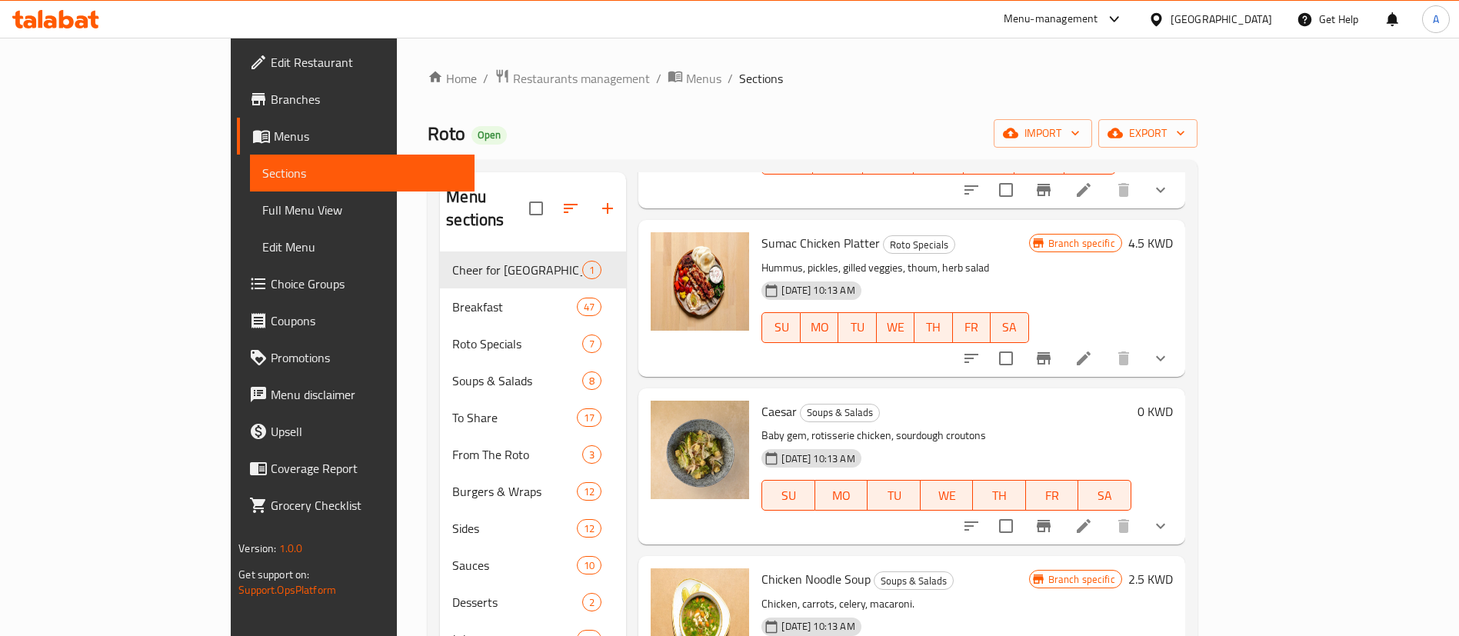
type input "chicken"
click at [656, 78] on li "/" at bounding box center [658, 78] width 5 height 18
click at [513, 81] on span "Restaurants management" at bounding box center [581, 78] width 137 height 18
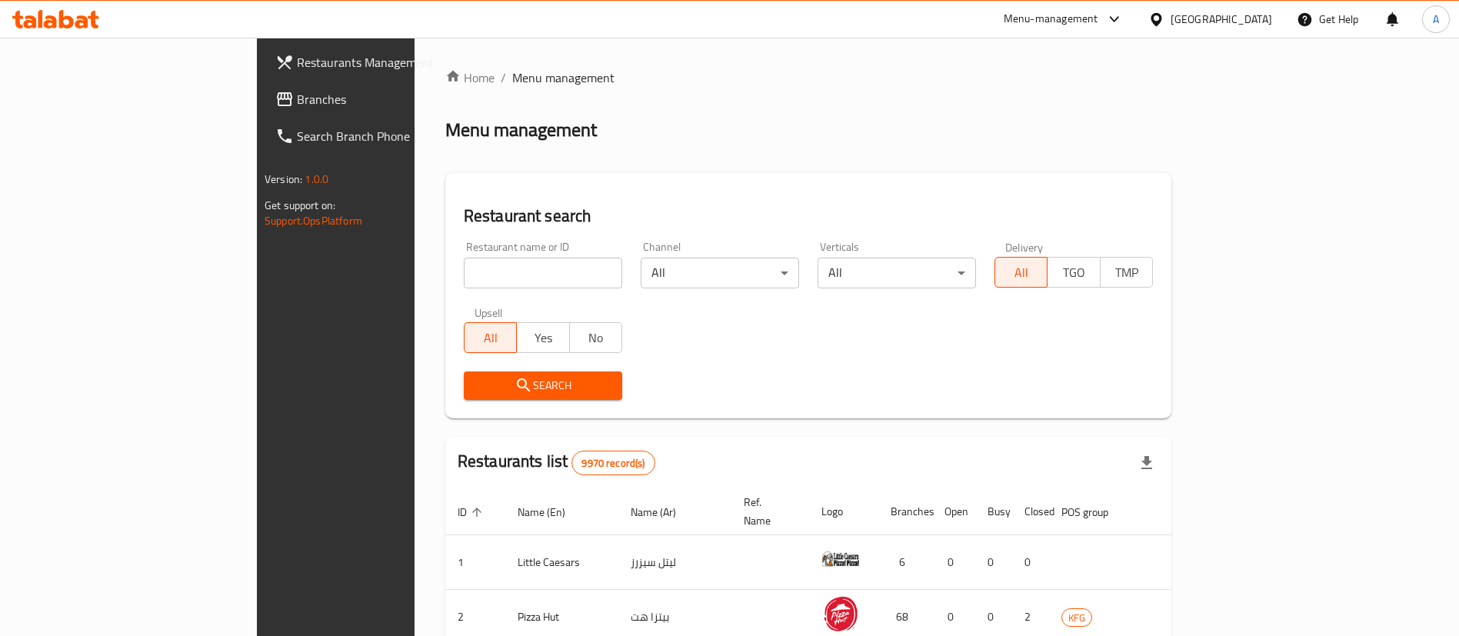
click at [553, 282] on input "search" at bounding box center [543, 273] width 158 height 31
type input "ruby"
click button "Search" at bounding box center [543, 385] width 158 height 28
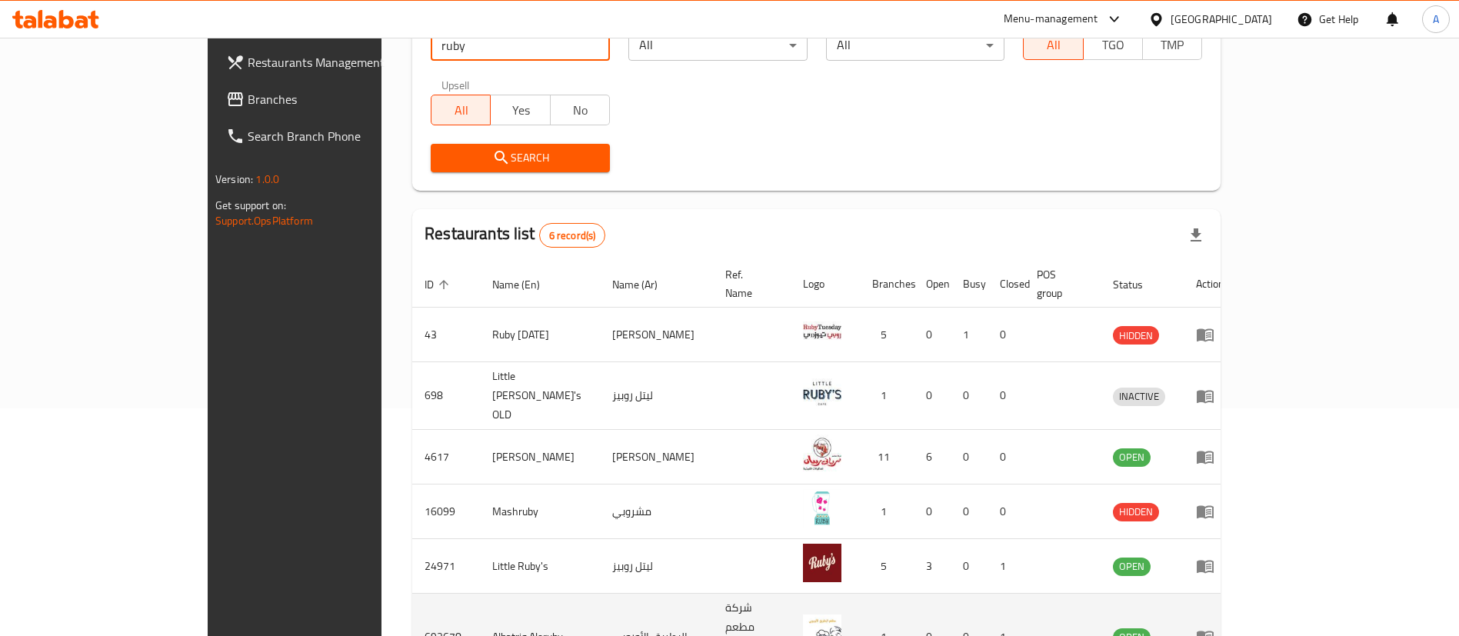
scroll to position [293, 0]
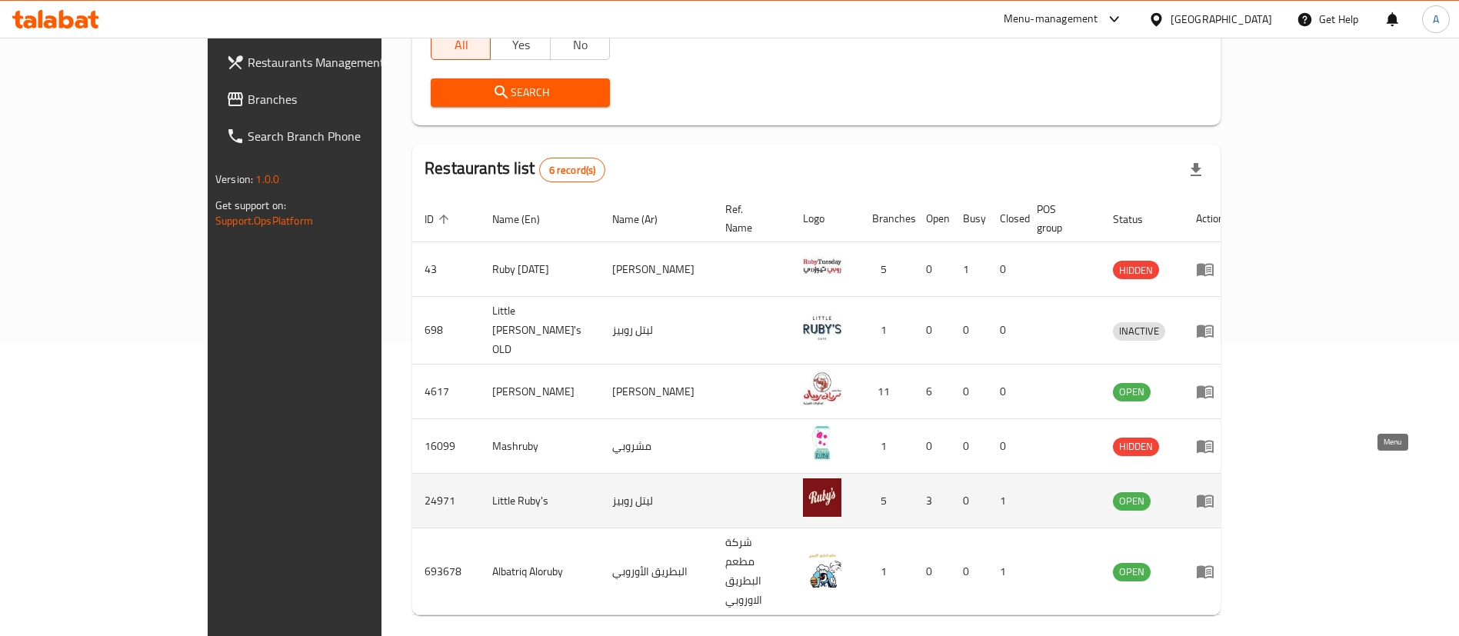
click at [1224, 491] on link "enhanced table" at bounding box center [1210, 500] width 28 height 18
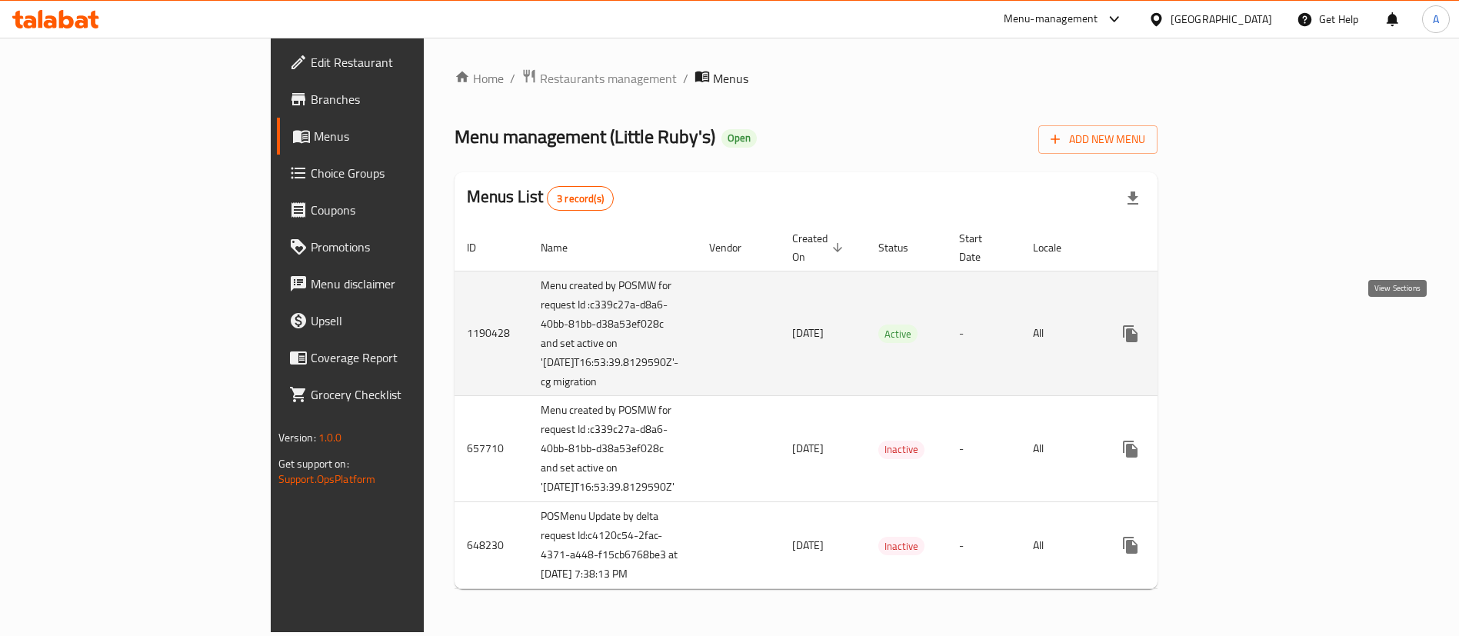
click at [1248, 327] on icon "enhanced table" at bounding box center [1241, 334] width 14 height 14
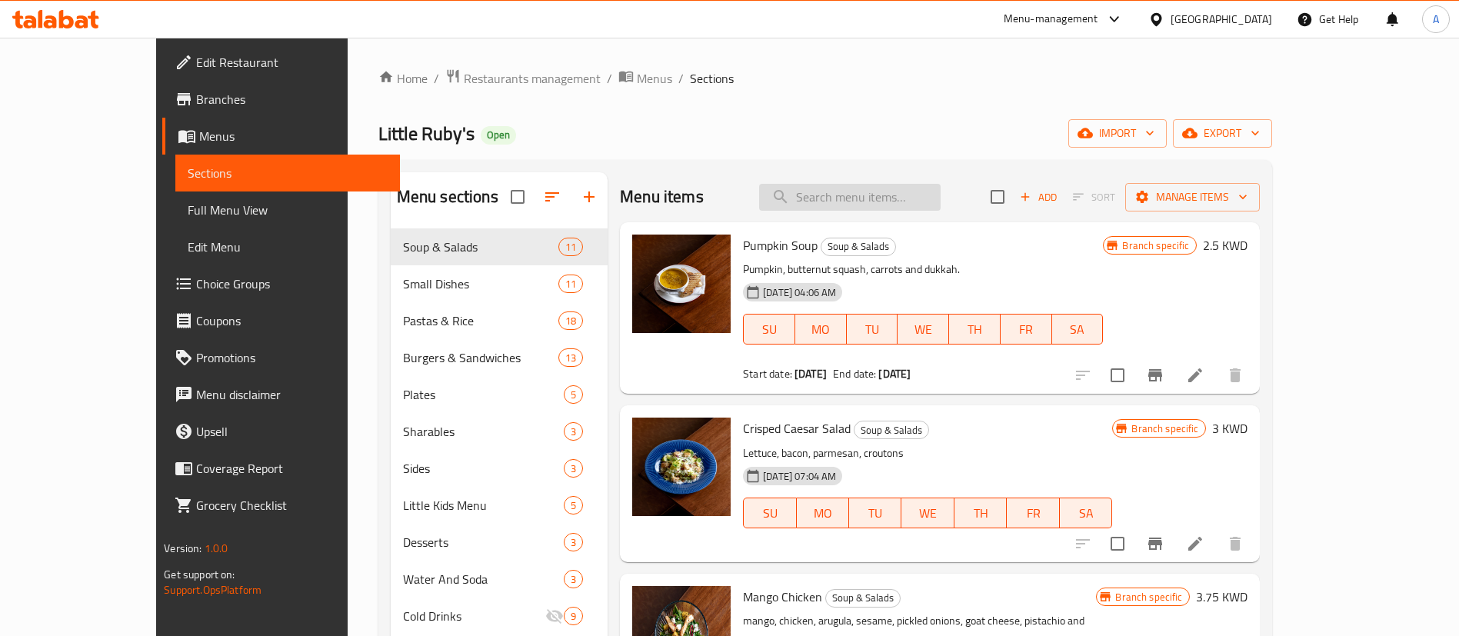
click at [924, 201] on input "search" at bounding box center [849, 197] width 181 height 27
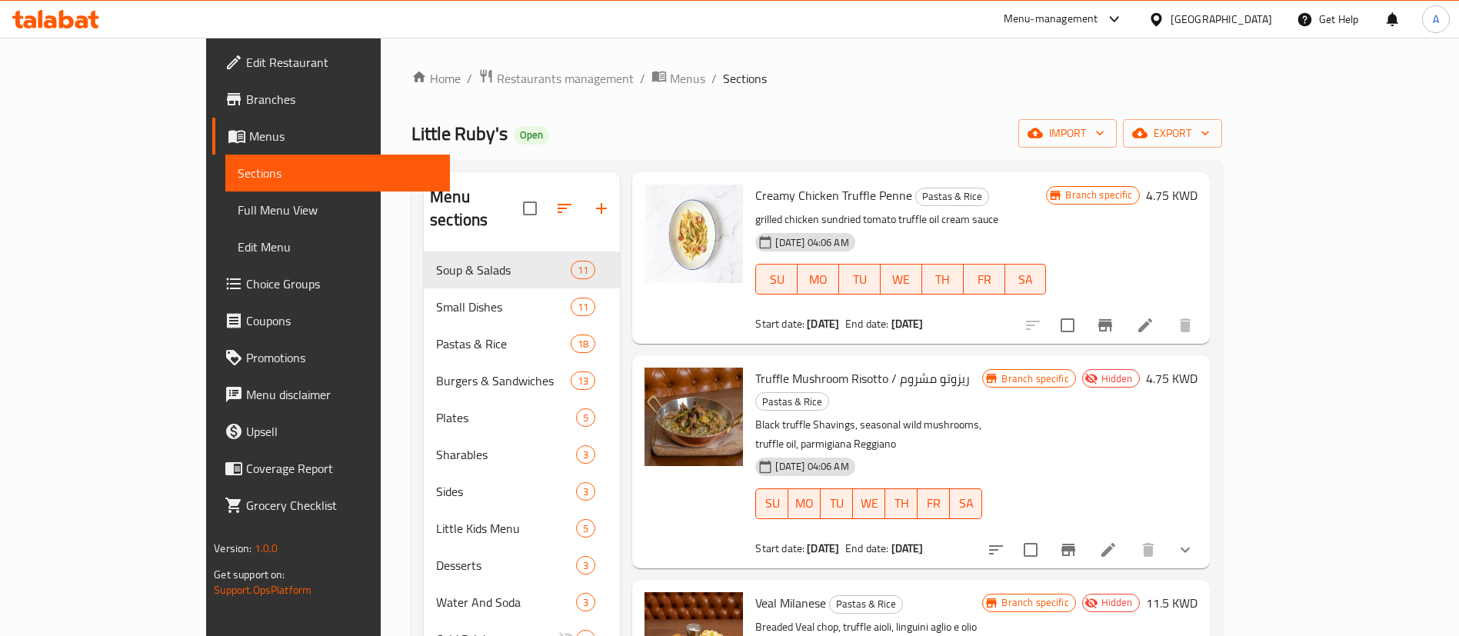
scroll to position [271, 0]
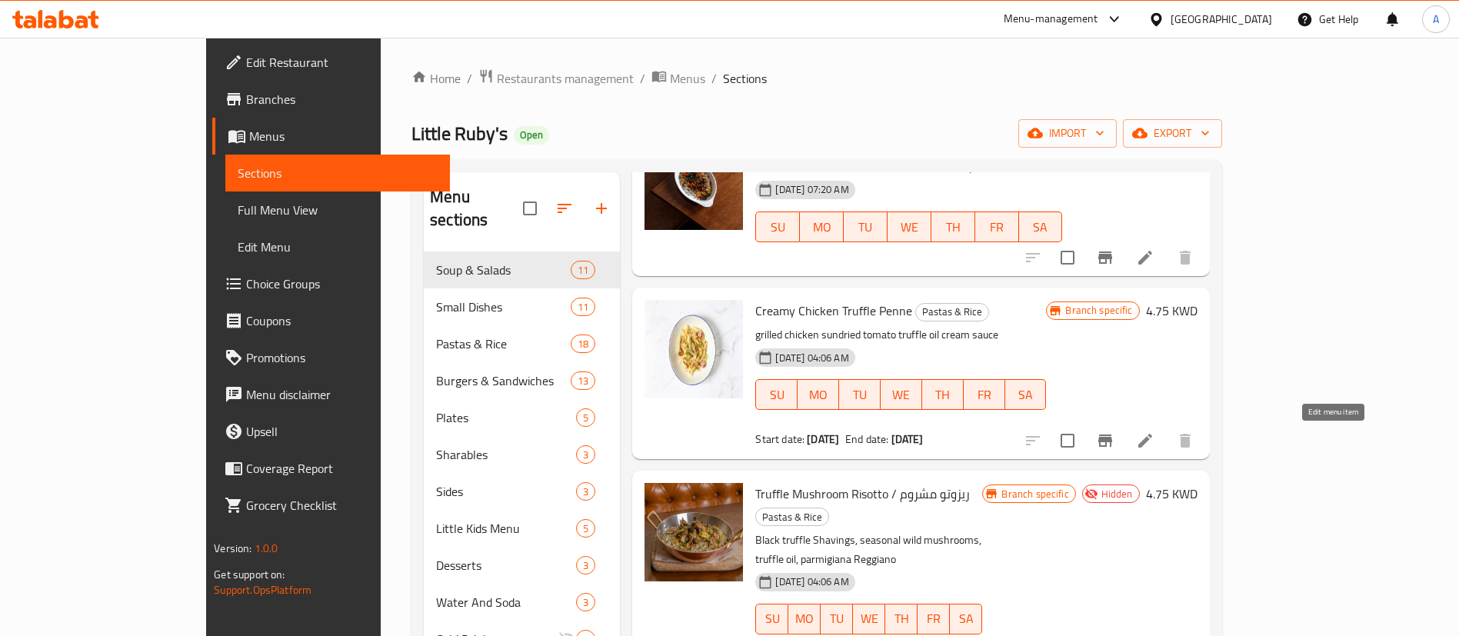
type input "truffle"
click at [1154, 443] on icon at bounding box center [1145, 440] width 18 height 18
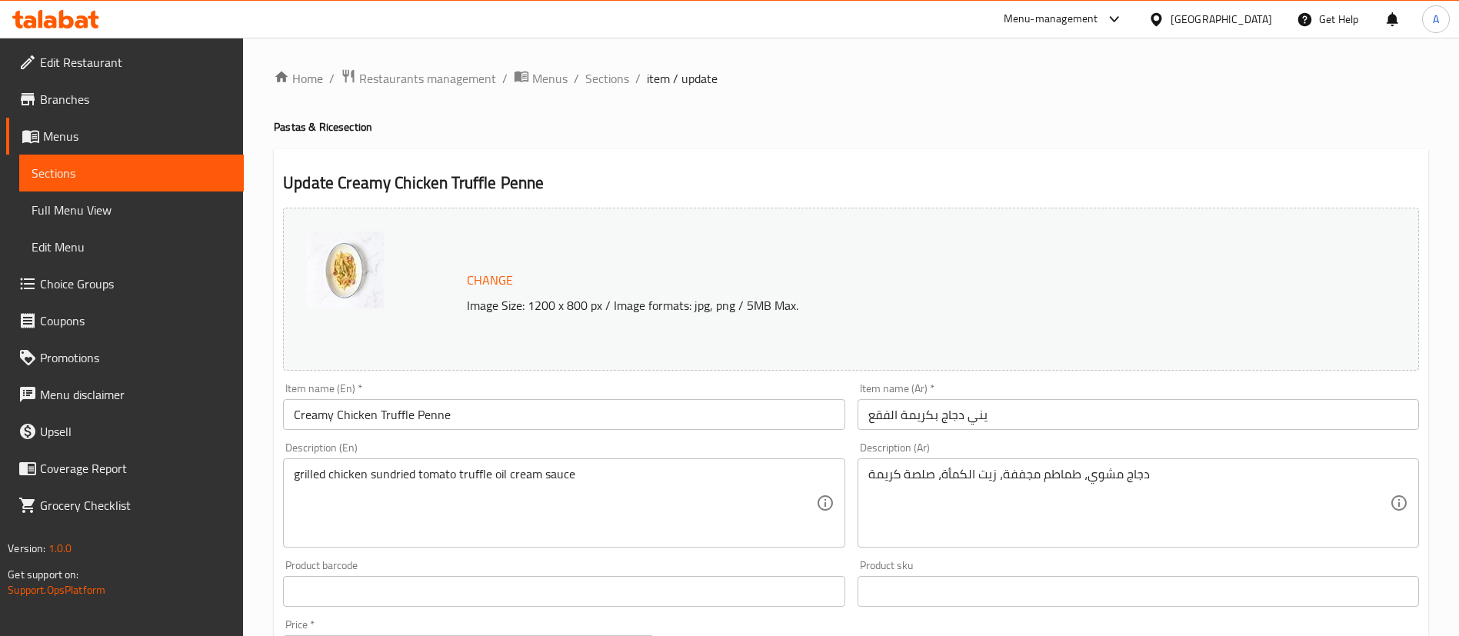
scroll to position [490, 0]
